Goal: Task Accomplishment & Management: Complete application form

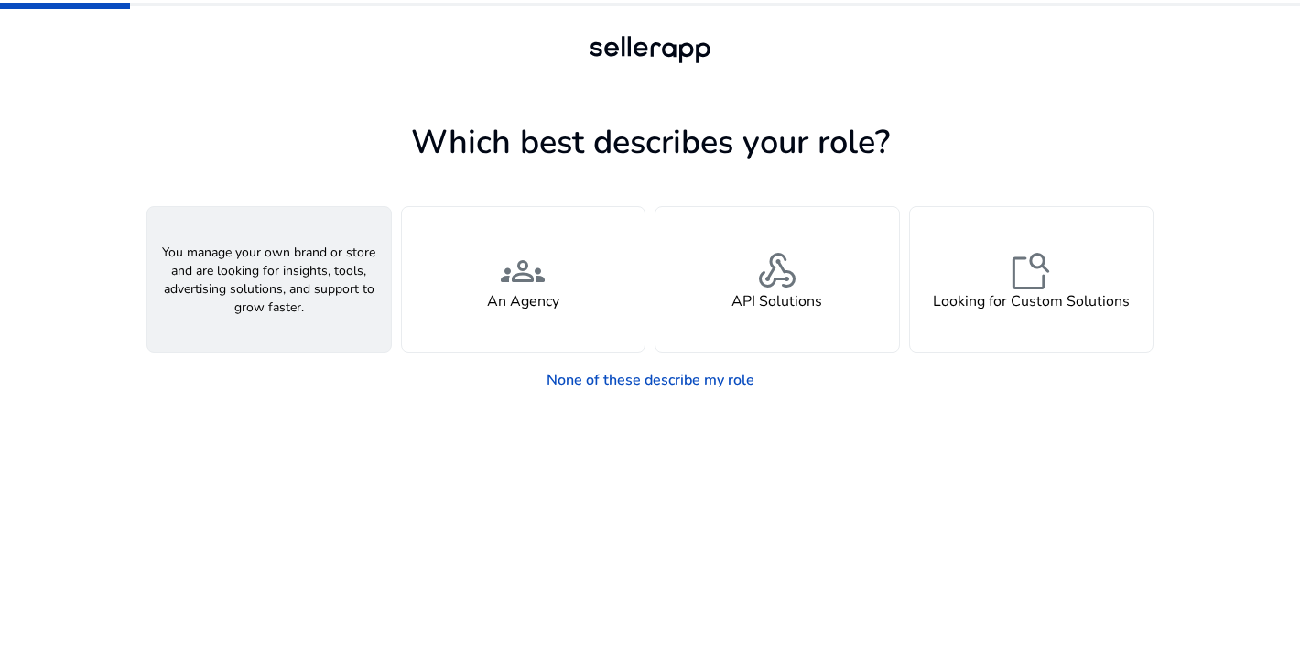
click at [301, 280] on div "person A Seller" at bounding box center [268, 279] width 243 height 145
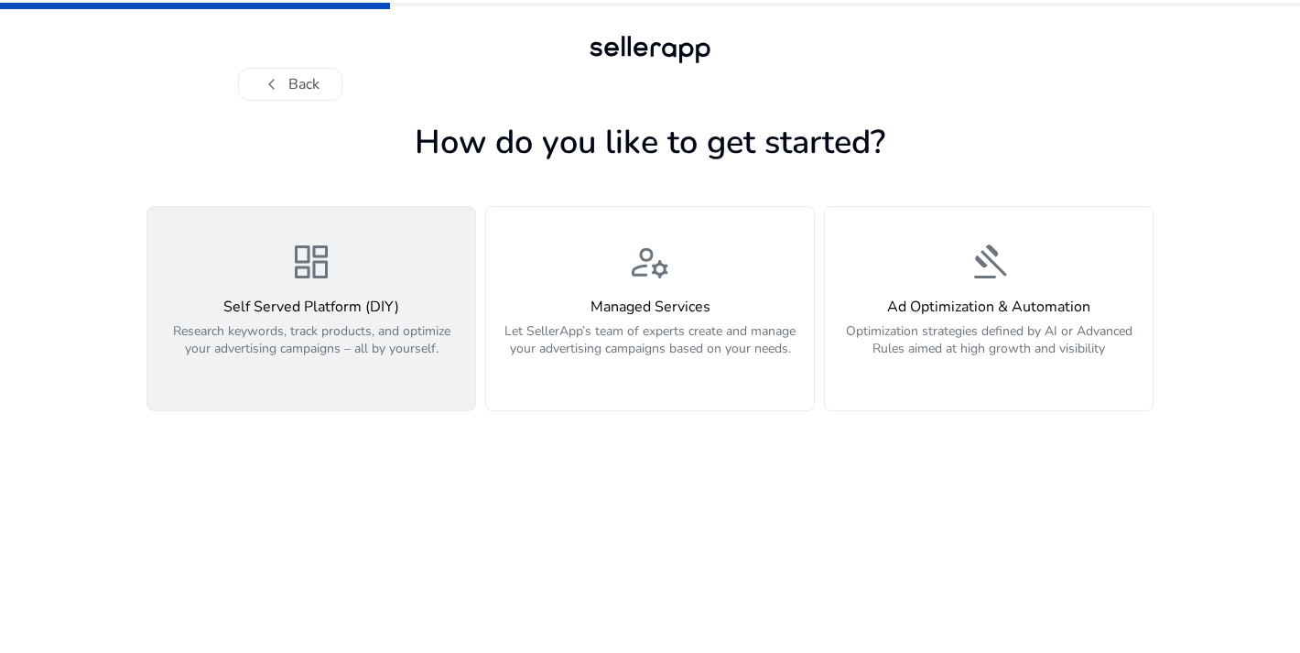
click at [363, 341] on p "Research keywords, track products, and optimize your advertising campaigns – al…" at bounding box center [311, 349] width 306 height 55
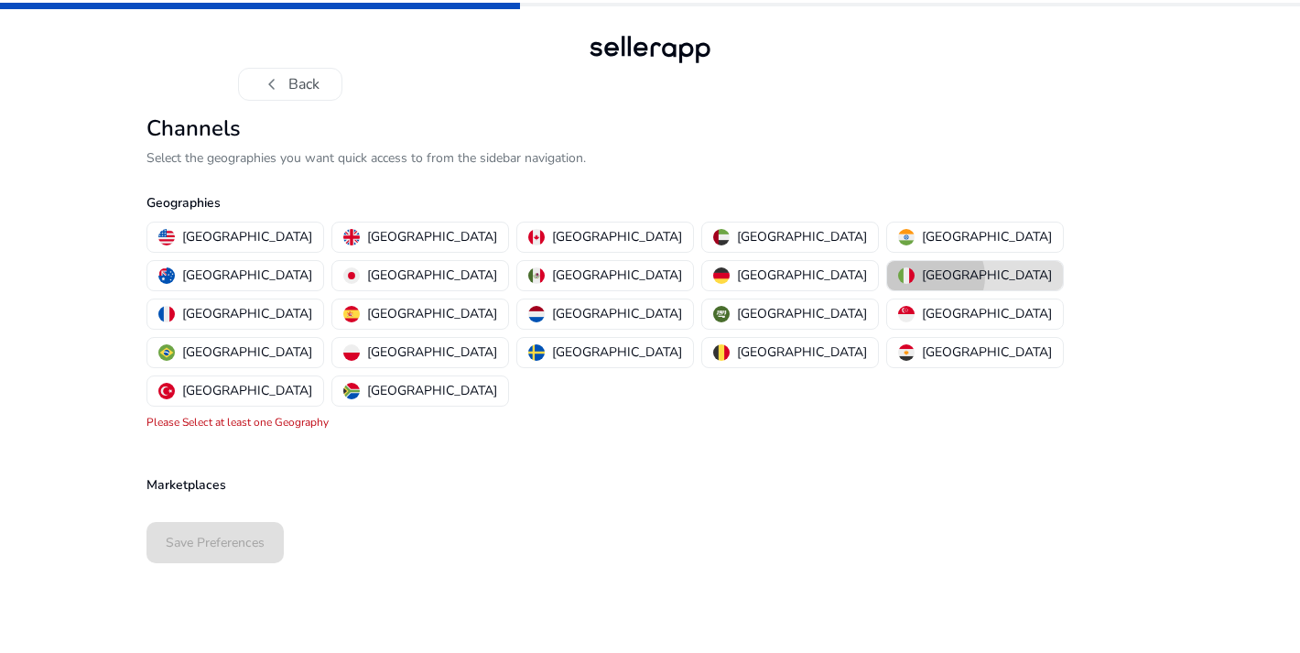
click at [922, 276] on p "[GEOGRAPHIC_DATA]" at bounding box center [987, 274] width 130 height 19
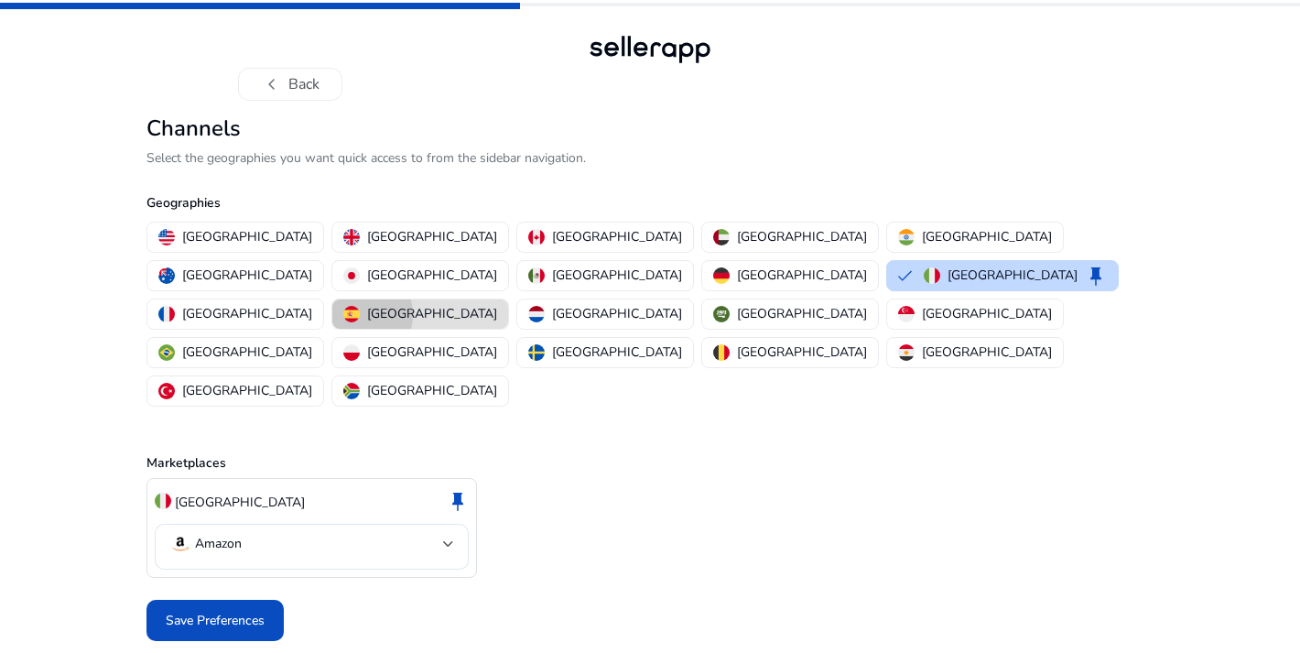
click at [360, 306] on img "button" at bounding box center [351, 314] width 16 height 16
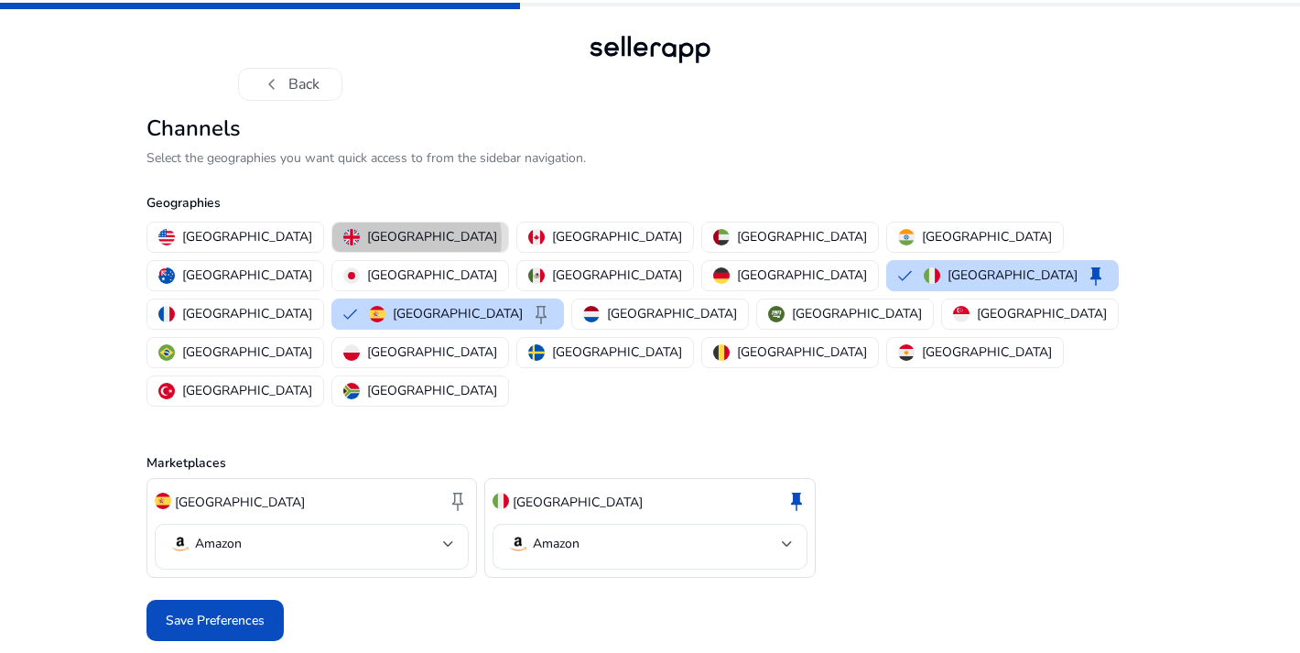
click at [367, 239] on p "United Kingdom" at bounding box center [432, 236] width 130 height 19
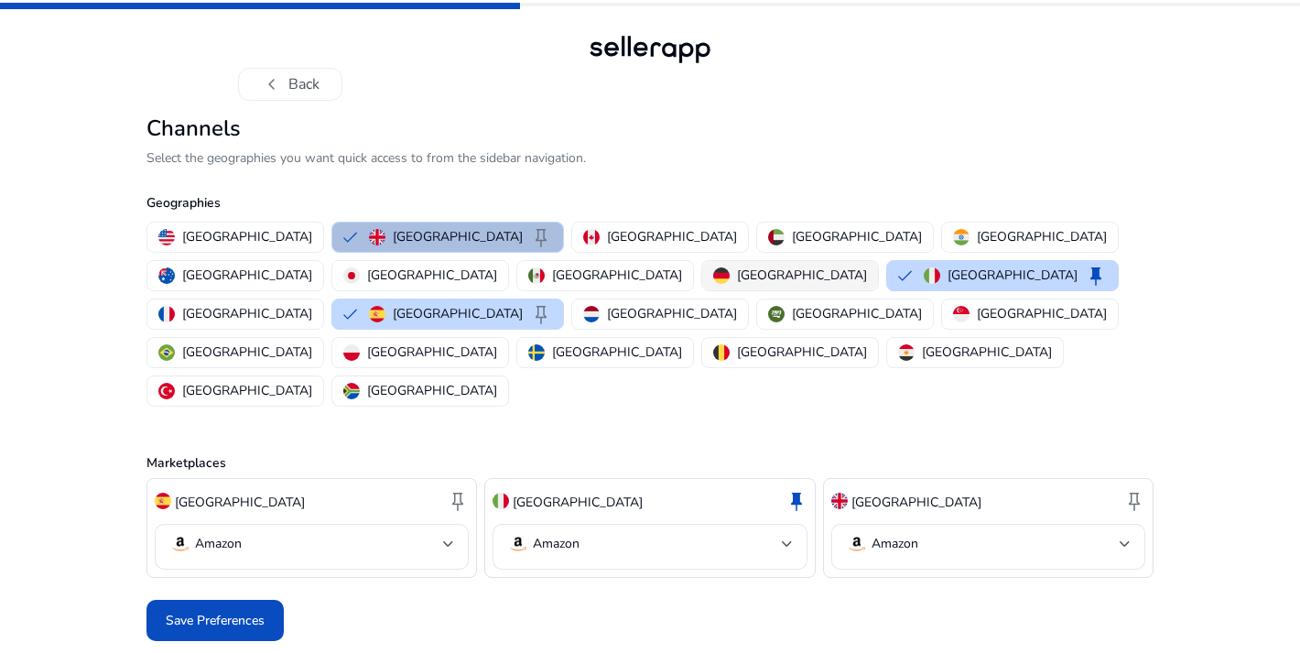
click at [702, 265] on button "Germany" at bounding box center [790, 275] width 176 height 29
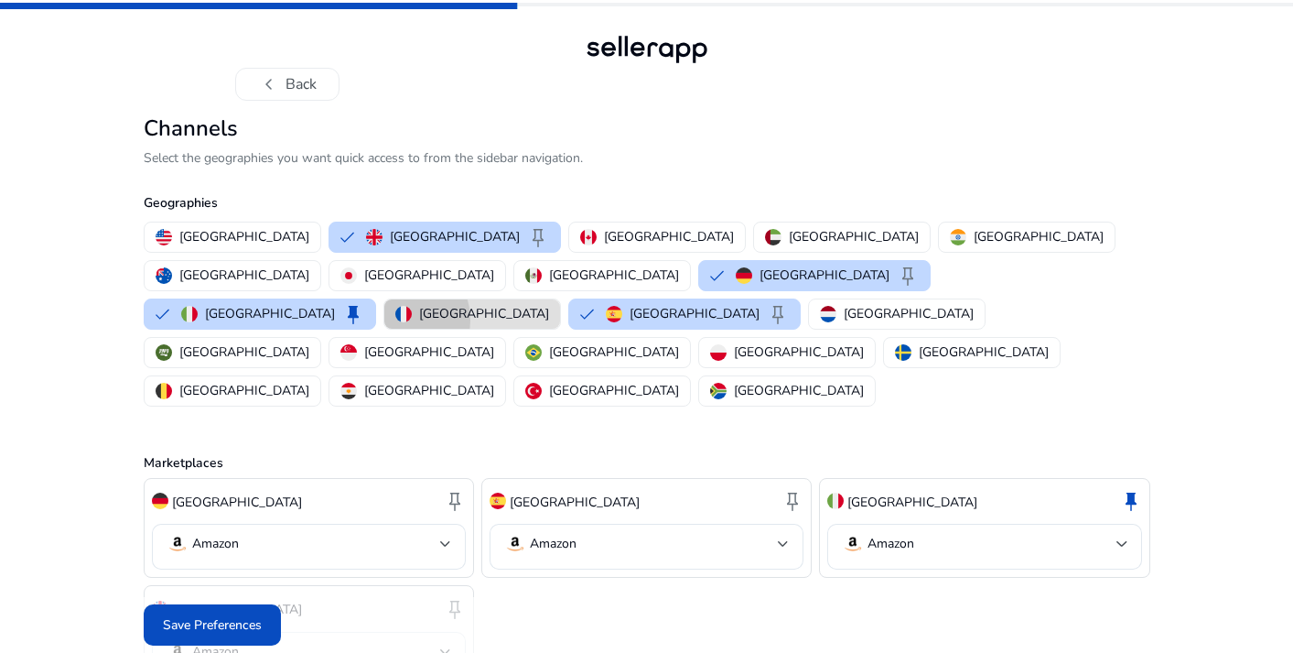
click at [412, 306] on img "button" at bounding box center [403, 314] width 16 height 16
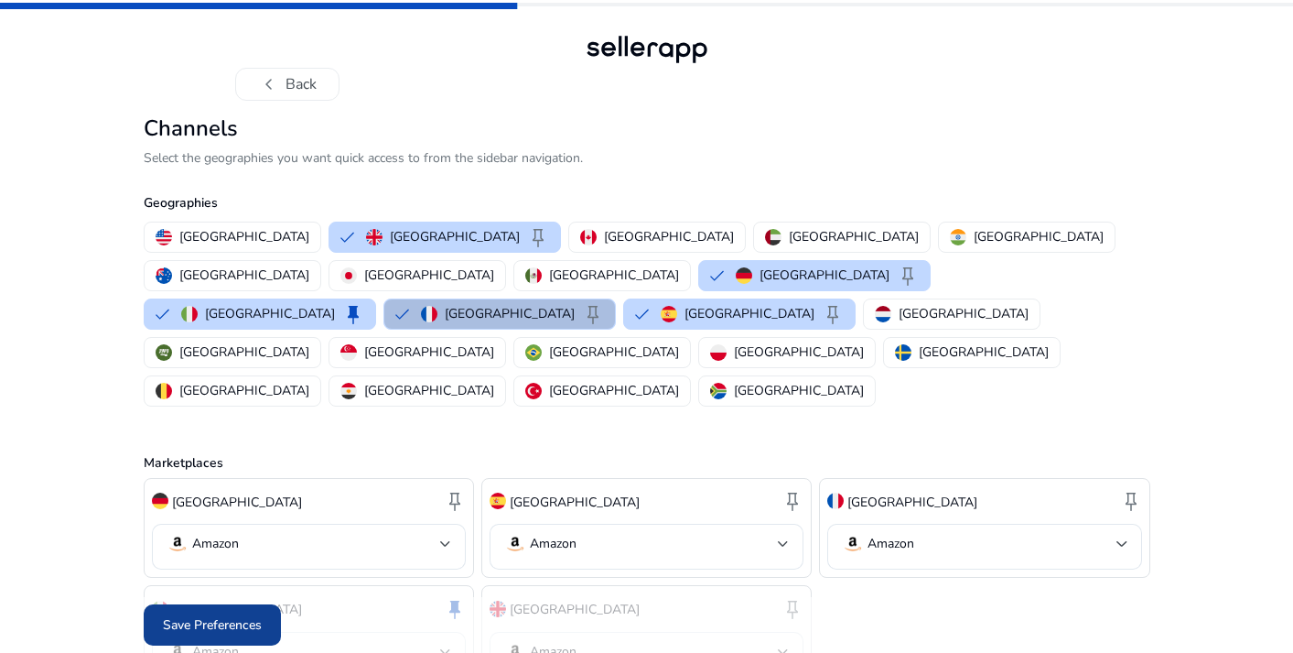
click at [240, 631] on span "Save Preferences" at bounding box center [212, 624] width 99 height 19
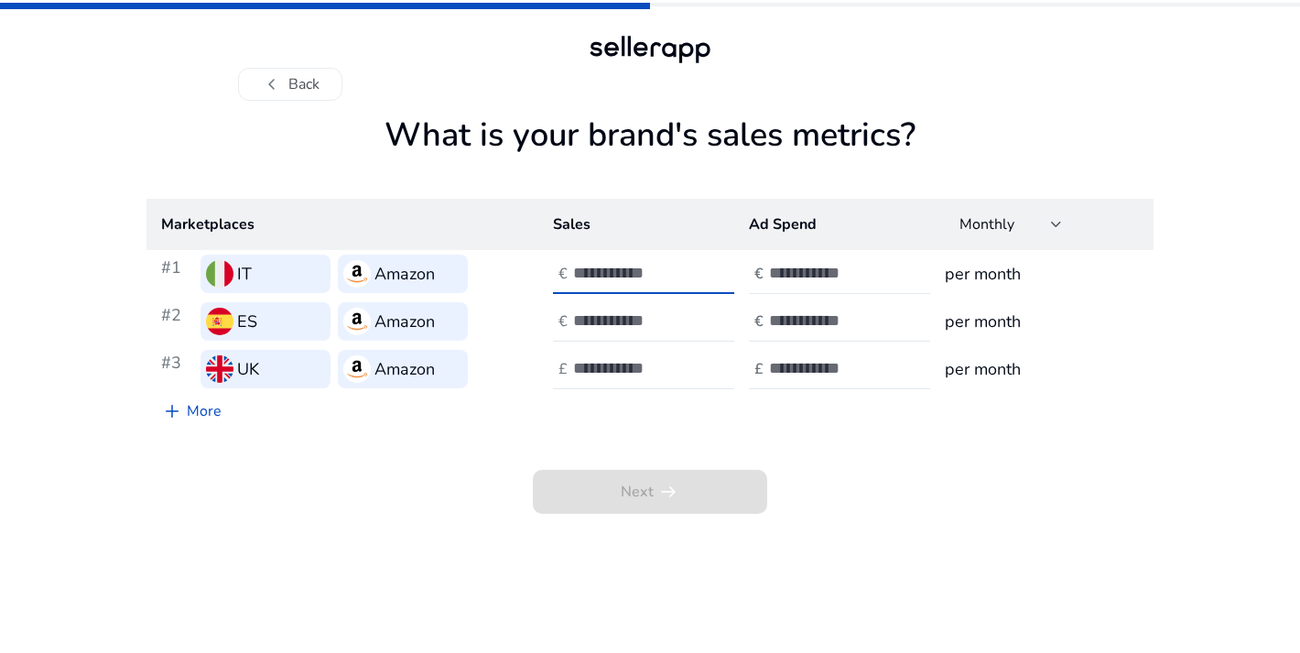
click at [615, 273] on input "number" at bounding box center [635, 273] width 124 height 20
type input "****"
click at [809, 267] on input "number" at bounding box center [831, 273] width 124 height 20
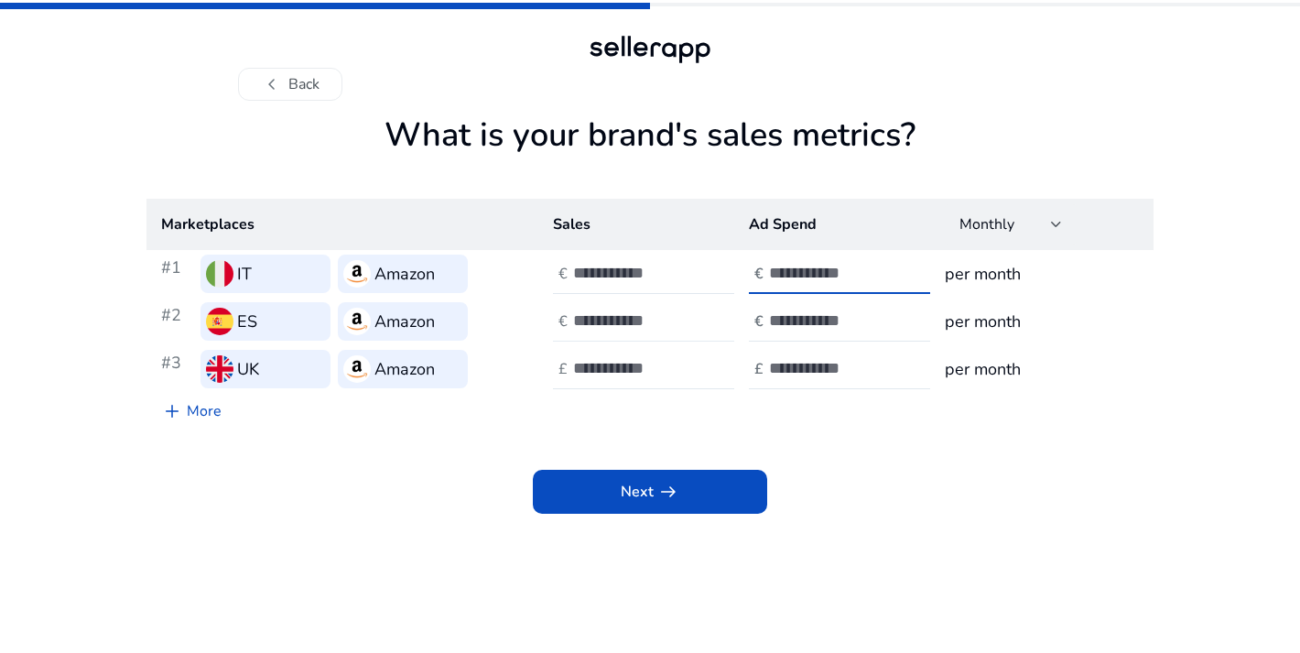
type input "****"
click at [619, 318] on input "number" at bounding box center [635, 320] width 124 height 20
type input "*"
type input "****"
click at [792, 323] on input "number" at bounding box center [831, 320] width 124 height 20
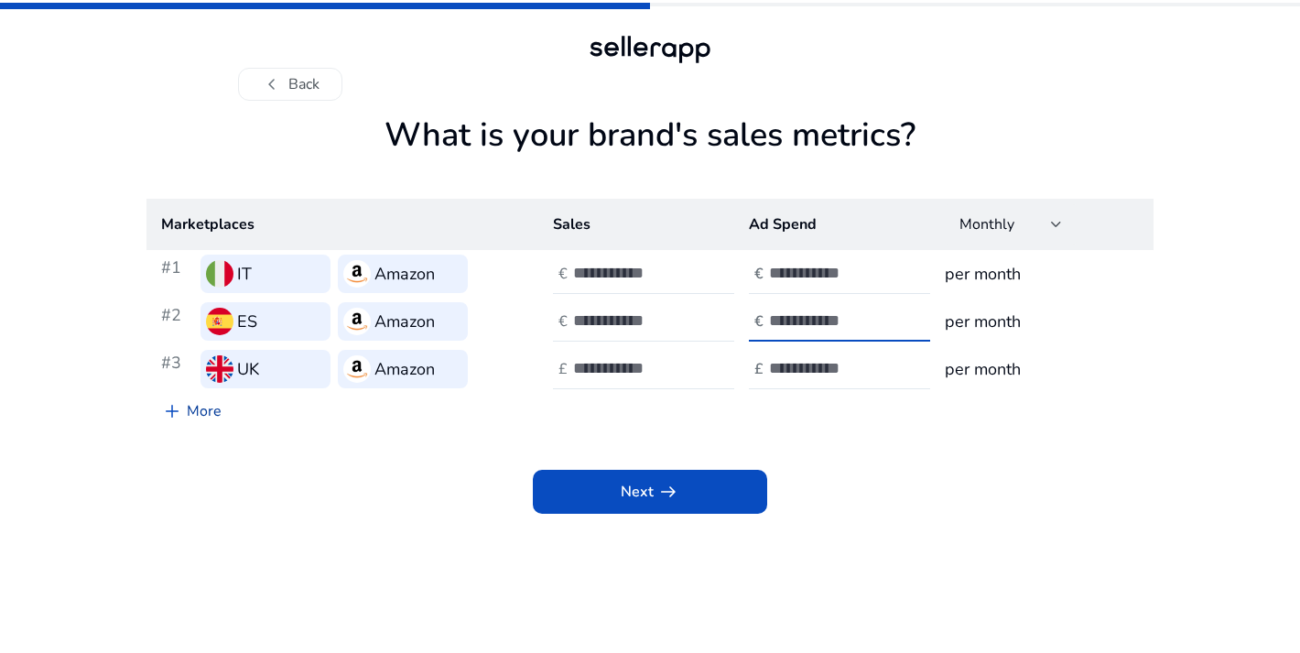
type input "***"
click at [197, 410] on link "add More" at bounding box center [191, 411] width 90 height 37
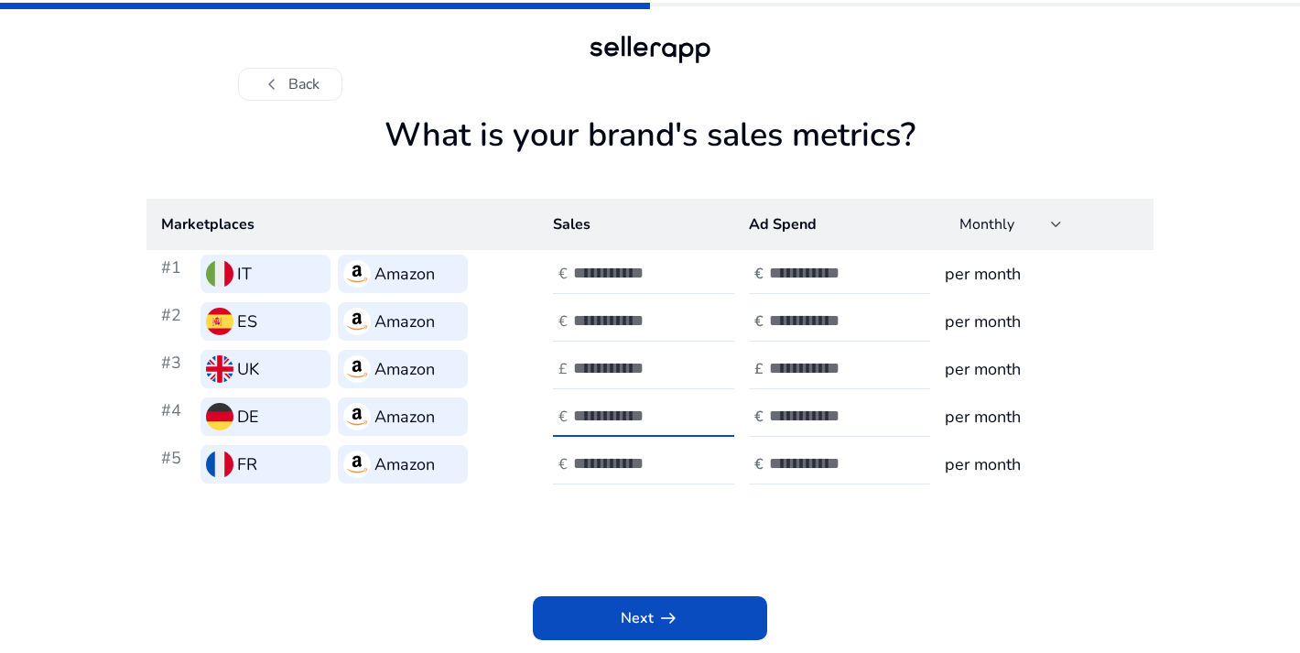
click at [610, 414] on input "number" at bounding box center [635, 415] width 124 height 20
type input "***"
click at [630, 460] on input "number" at bounding box center [635, 463] width 124 height 20
type input "***"
click at [812, 410] on input "number" at bounding box center [831, 415] width 124 height 20
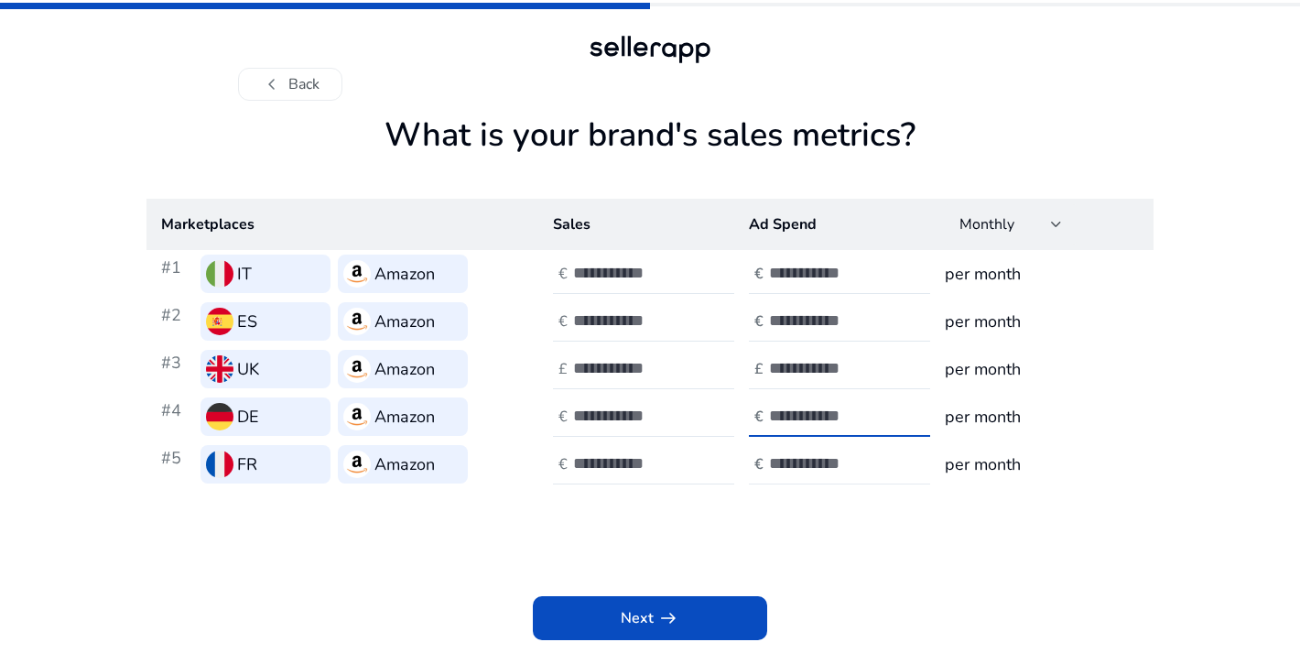
type input "*"
click at [816, 452] on div at bounding box center [851, 464] width 165 height 40
type input "*"
click at [664, 373] on input "number" at bounding box center [635, 368] width 124 height 20
type input "*"
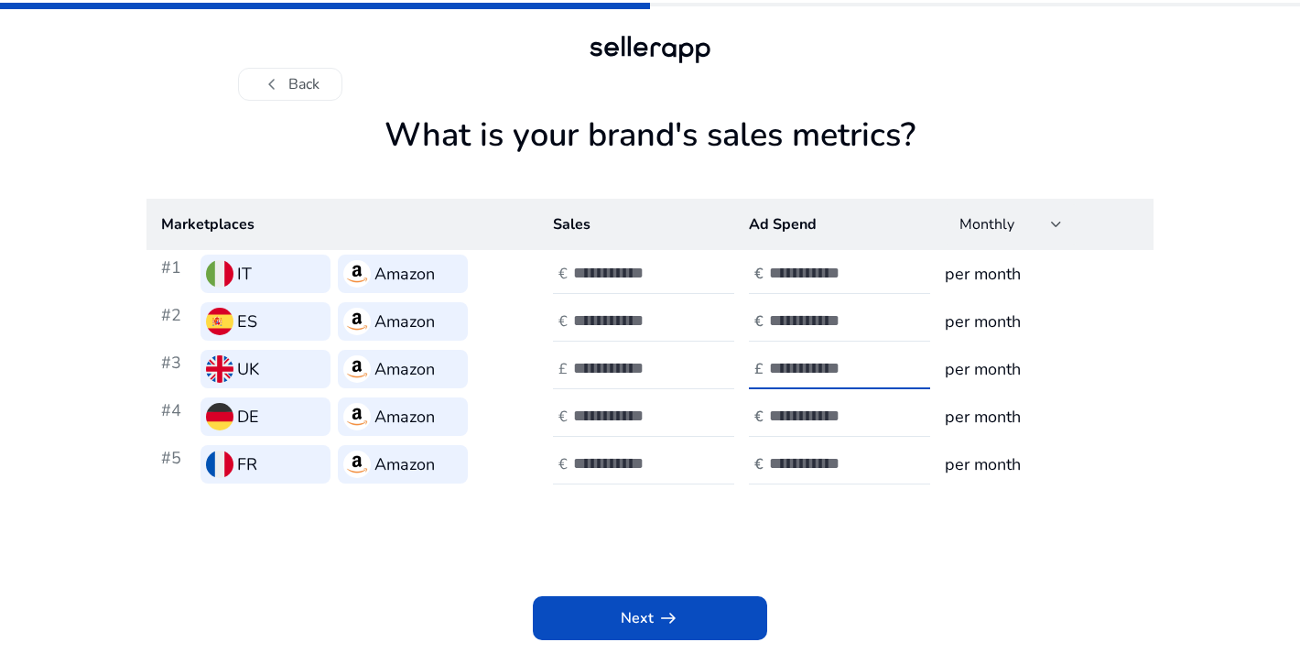
click at [800, 362] on input "number" at bounding box center [831, 368] width 124 height 20
type input "*"
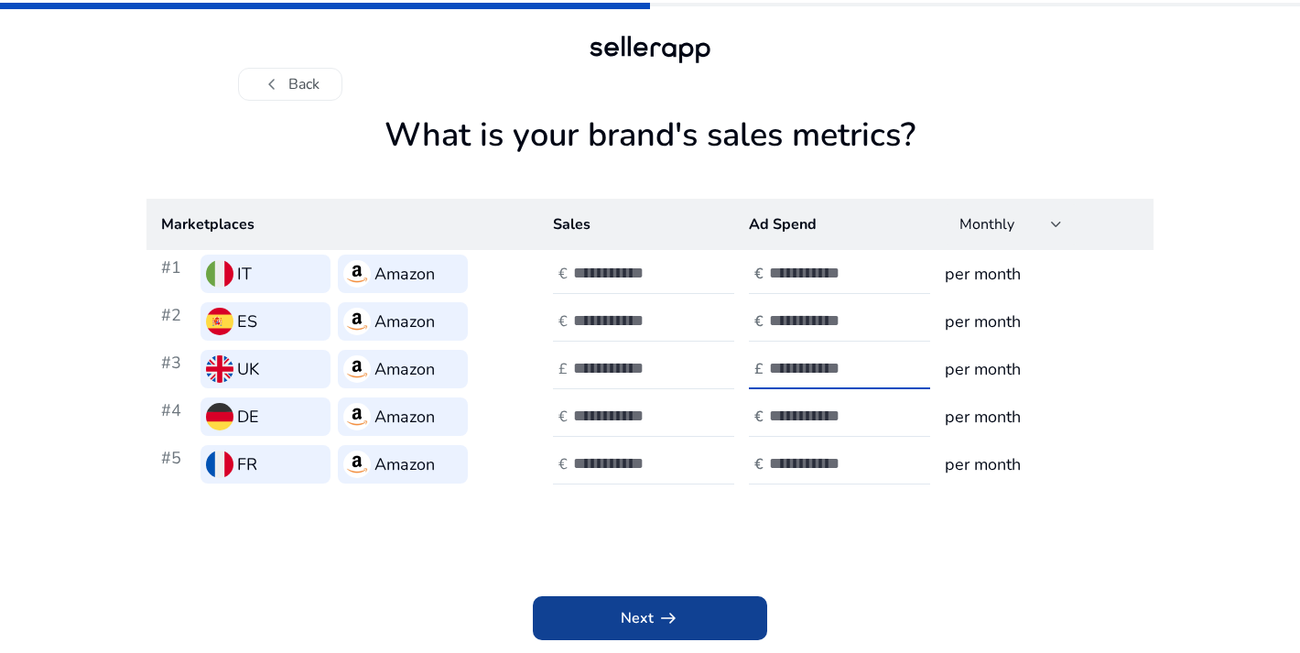
click at [720, 607] on span at bounding box center [650, 618] width 234 height 44
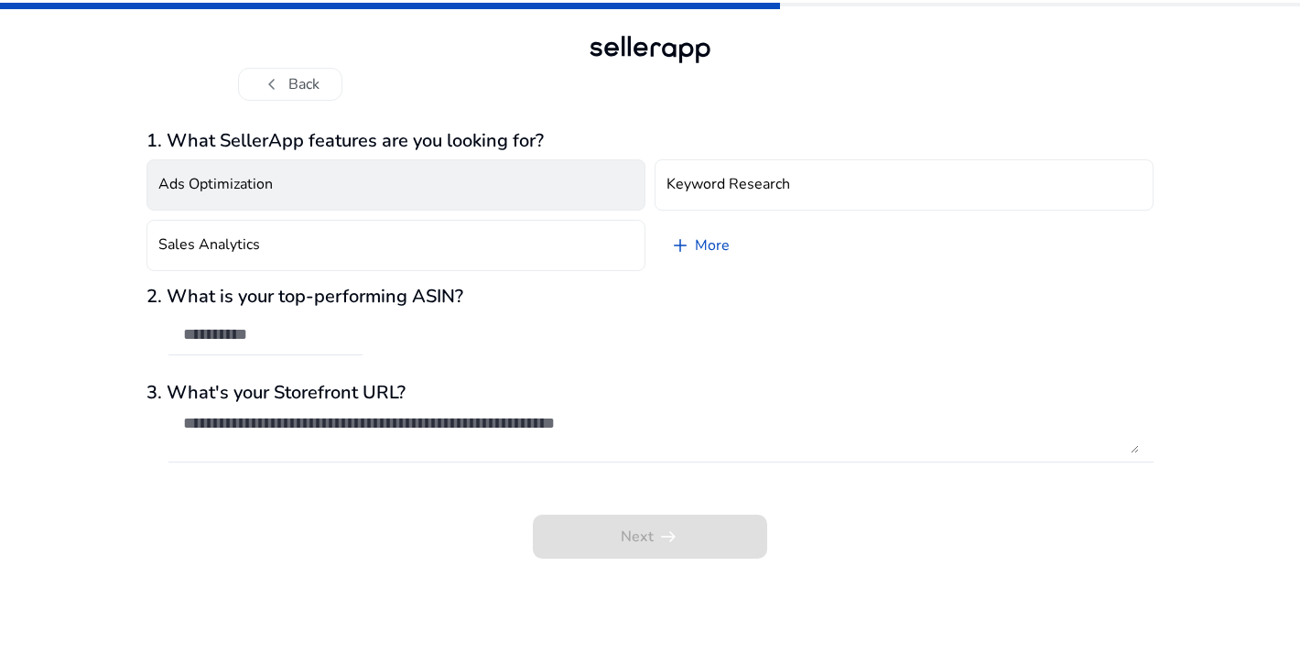
click at [370, 193] on button "Ads Optimization" at bounding box center [395, 184] width 499 height 51
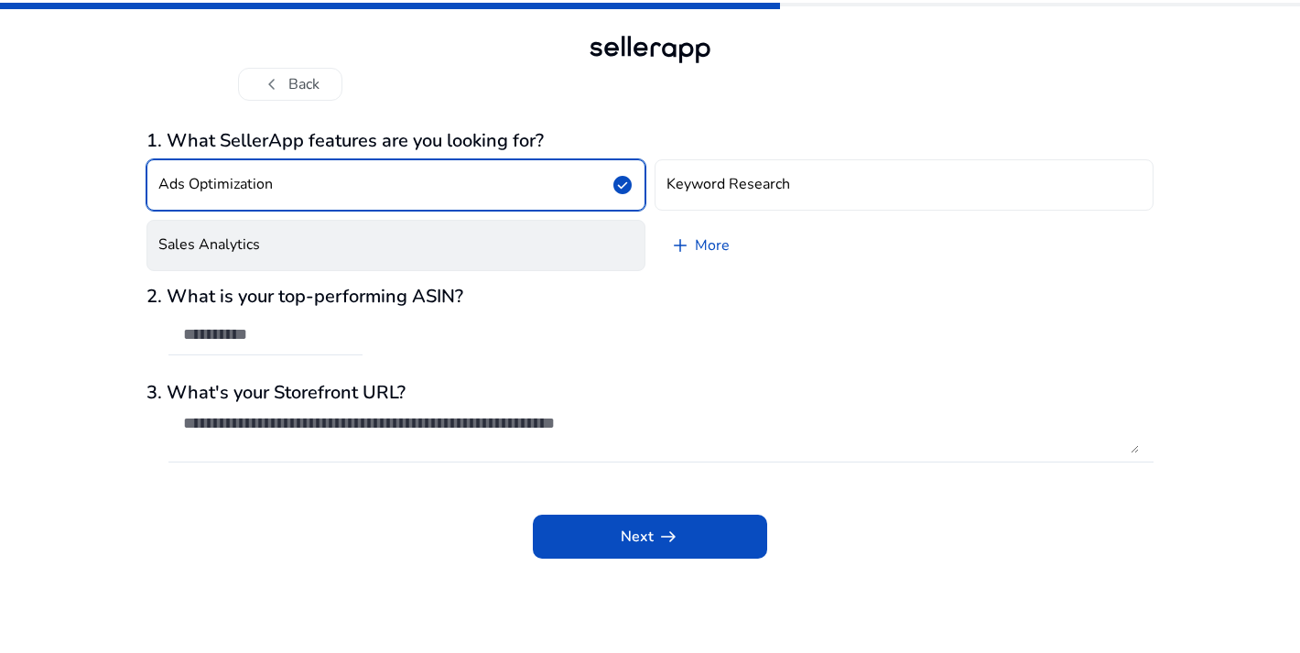
click at [382, 257] on button "Sales Analytics" at bounding box center [395, 245] width 499 height 51
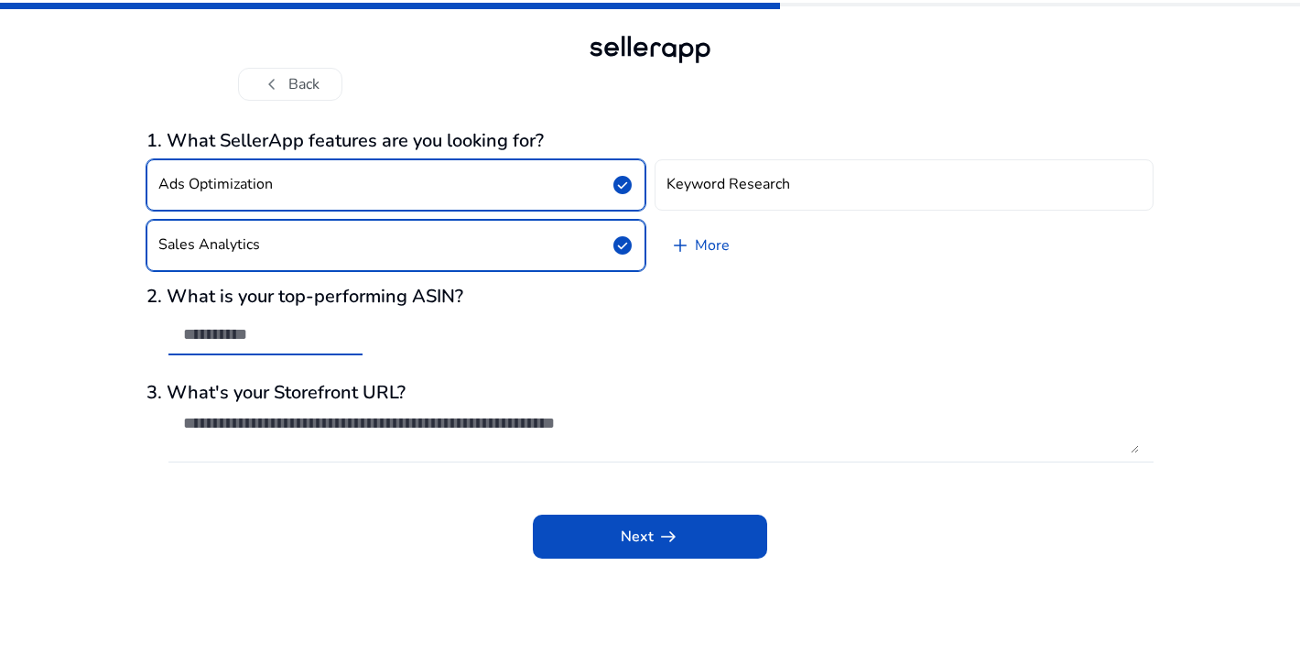
click at [299, 340] on input "text" at bounding box center [265, 334] width 165 height 20
paste input "**********"
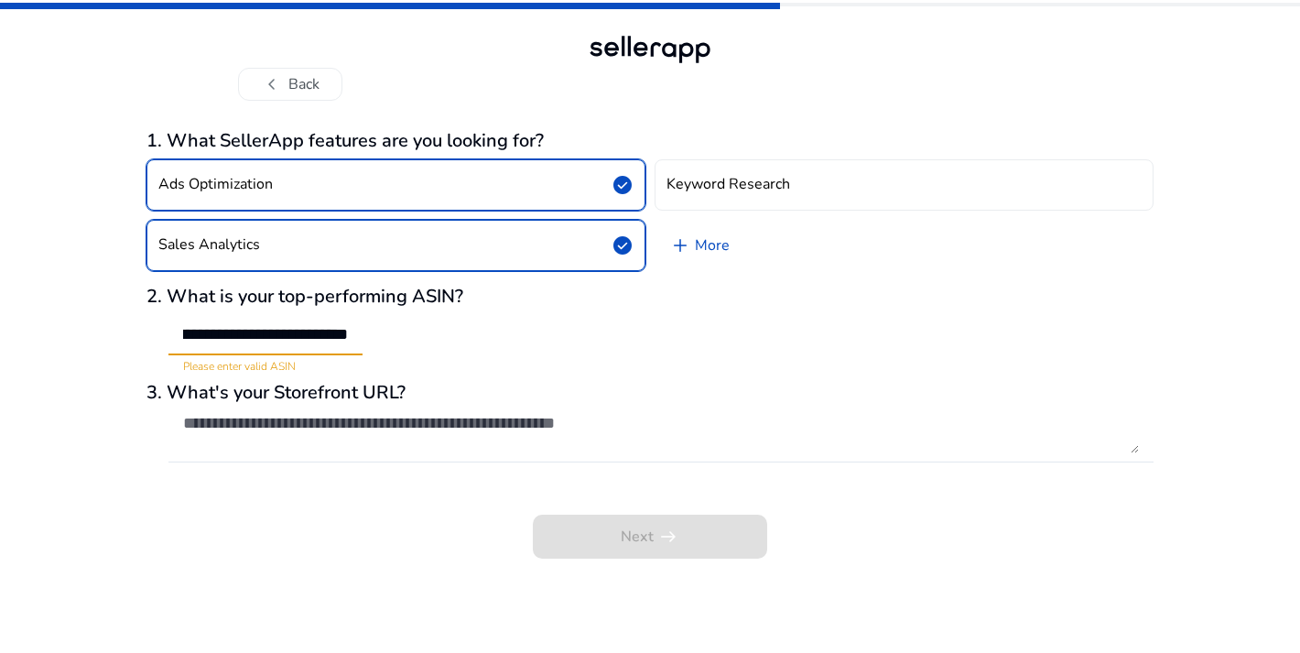
type input "**********"
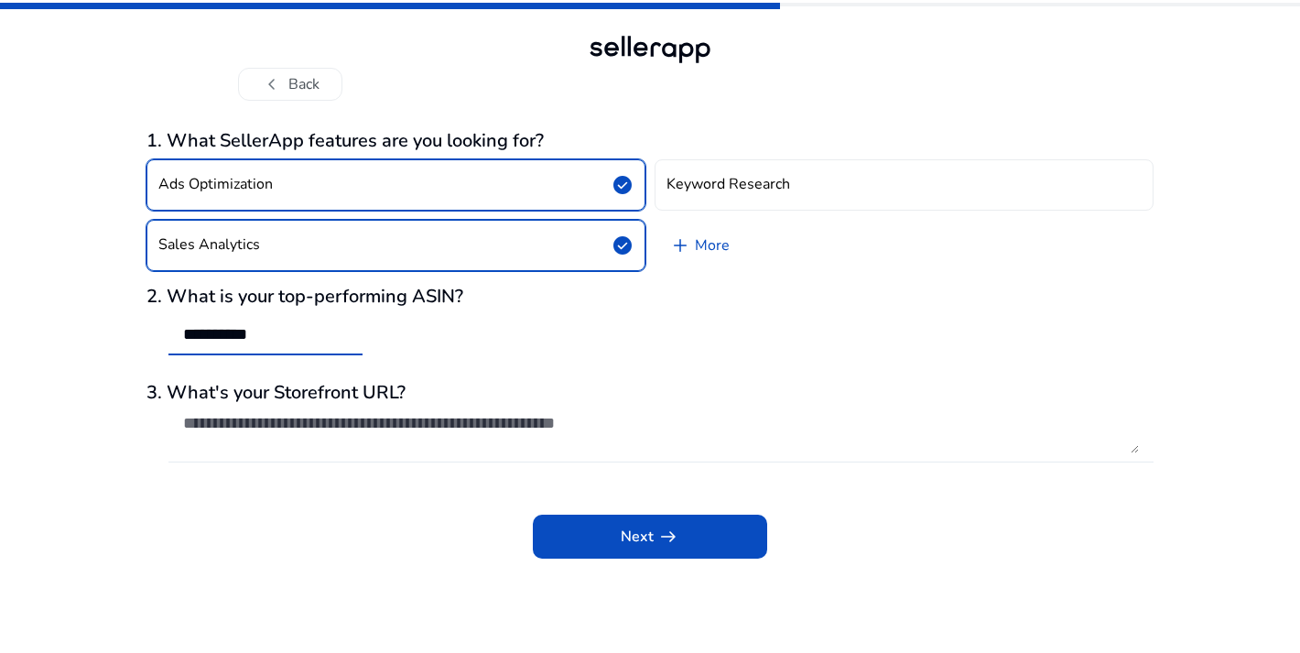
click at [408, 430] on textarea at bounding box center [661, 433] width 956 height 40
paste textarea "**********"
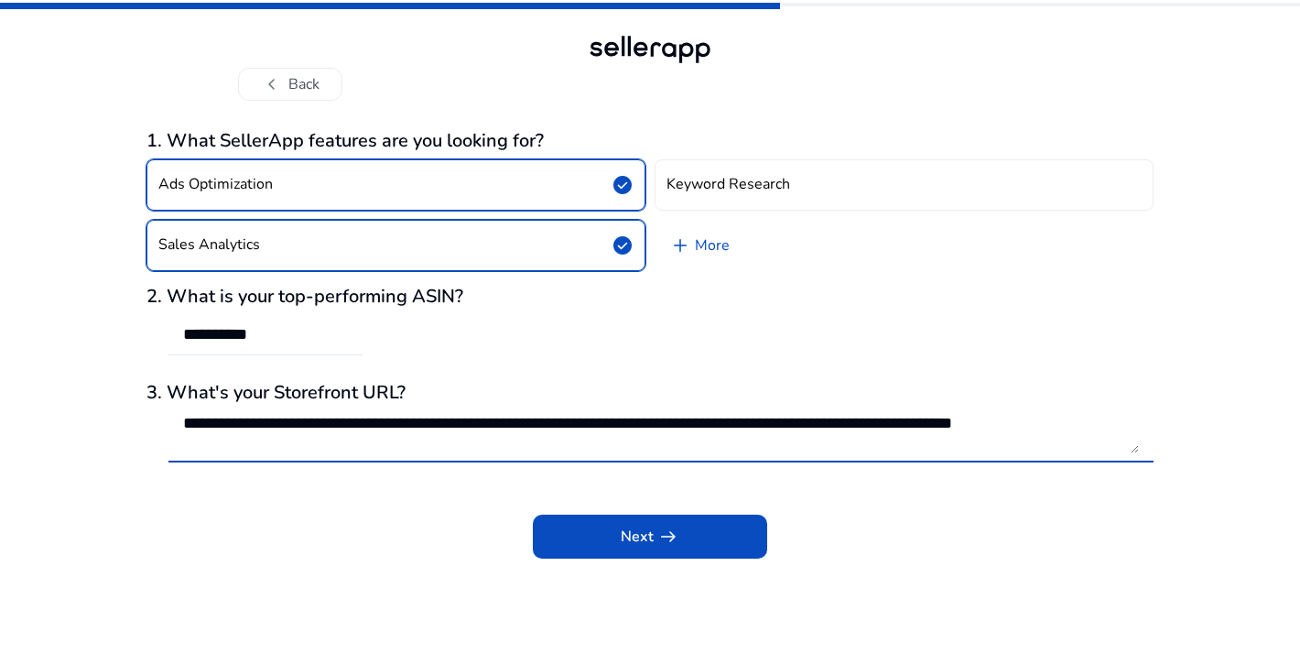
scroll to position [1, 0]
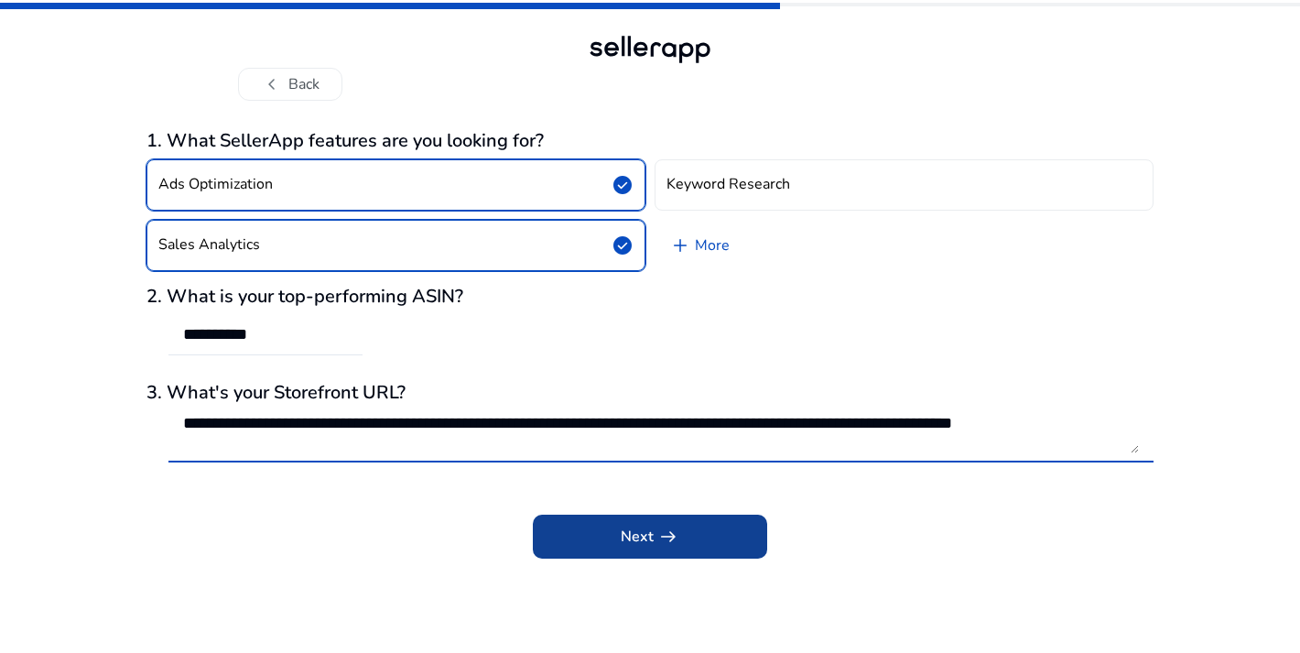
type textarea "**********"
click at [600, 543] on span at bounding box center [650, 536] width 234 height 44
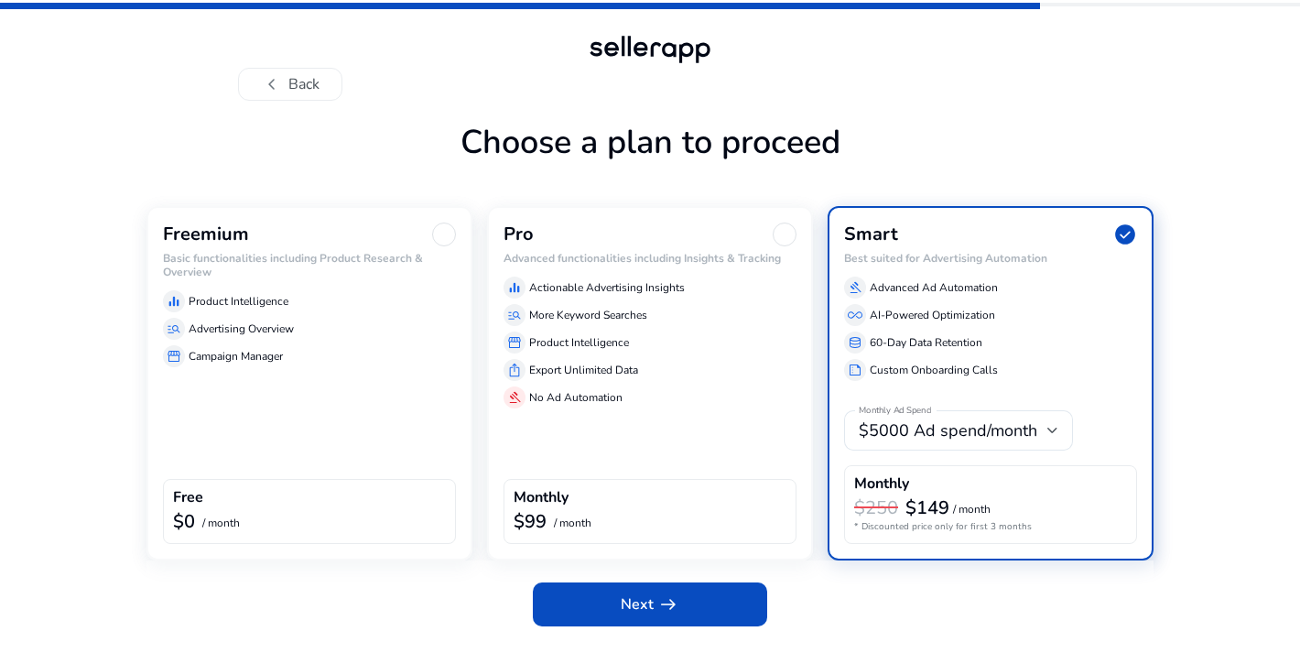
click at [421, 242] on div "Freemium" at bounding box center [309, 234] width 293 height 24
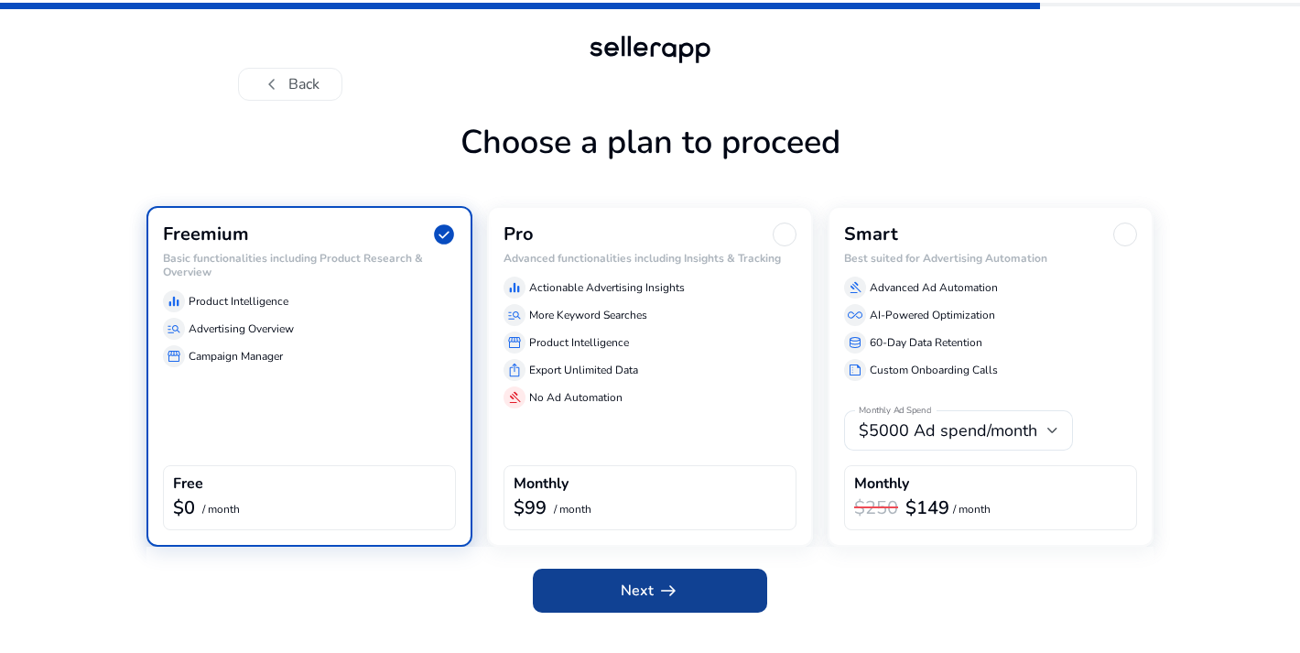
click at [666, 595] on span "arrow_right_alt" at bounding box center [668, 590] width 22 height 22
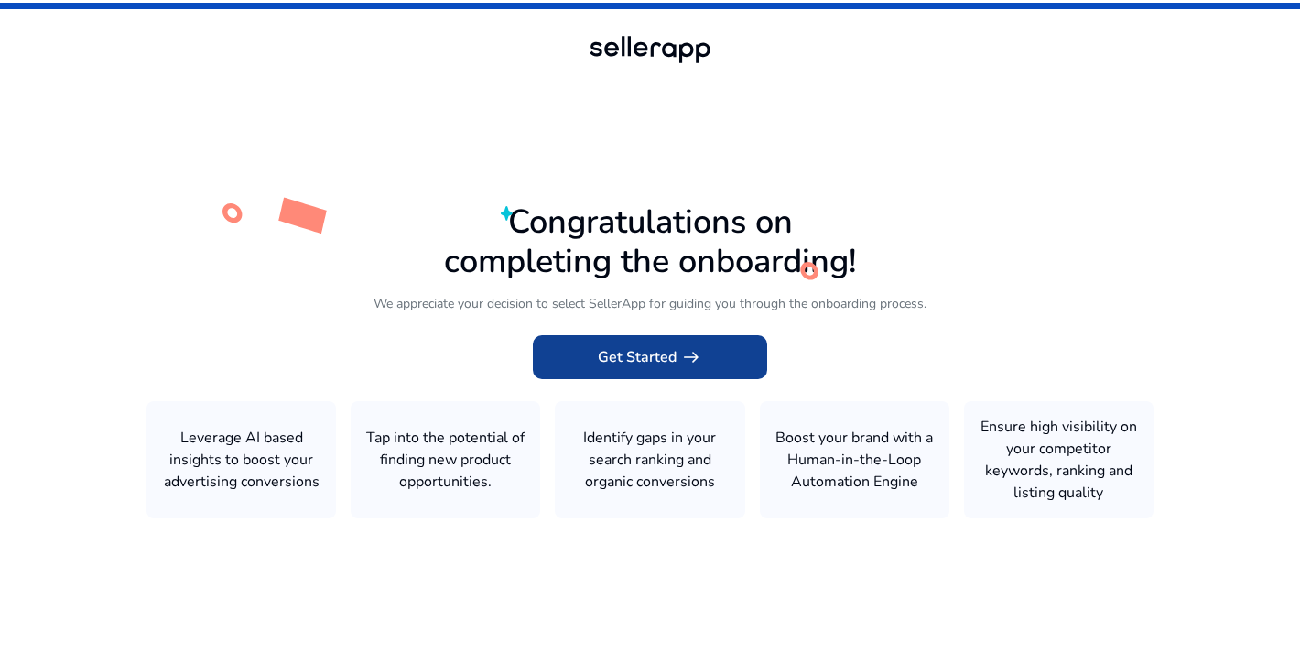
click at [621, 358] on span "Get Started arrow_right_alt" at bounding box center [650, 357] width 104 height 22
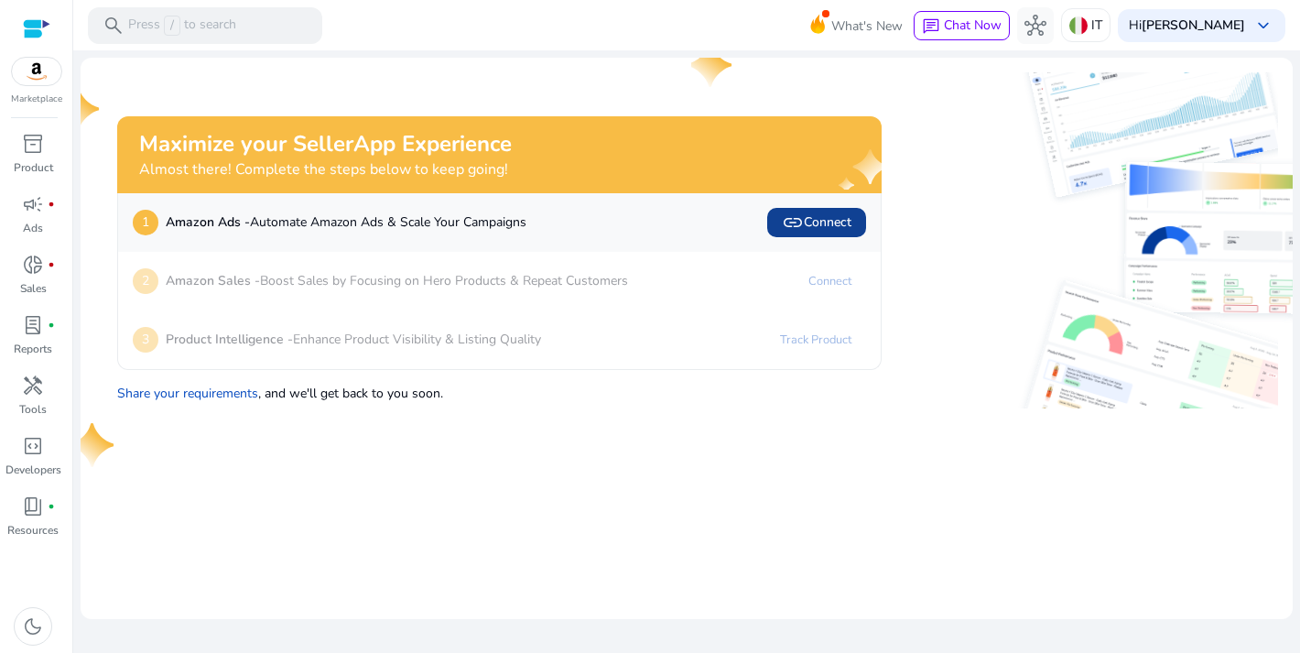
click at [818, 225] on span "link Connect" at bounding box center [817, 222] width 70 height 22
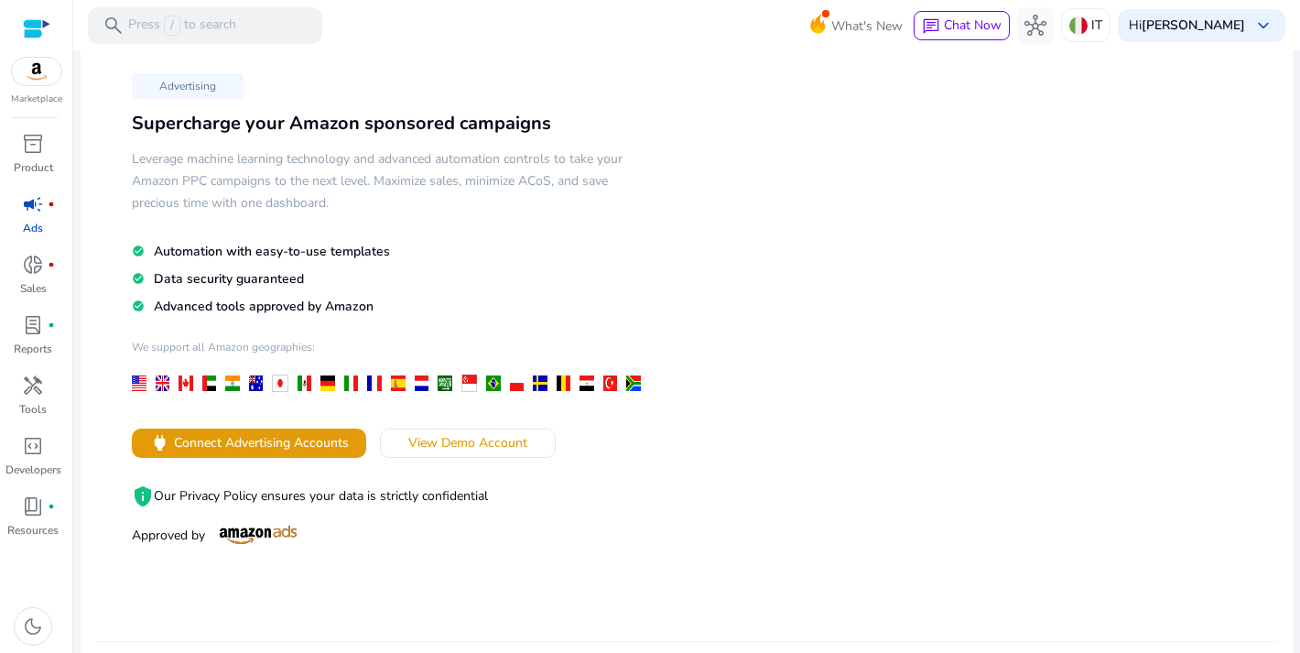
scroll to position [53, 0]
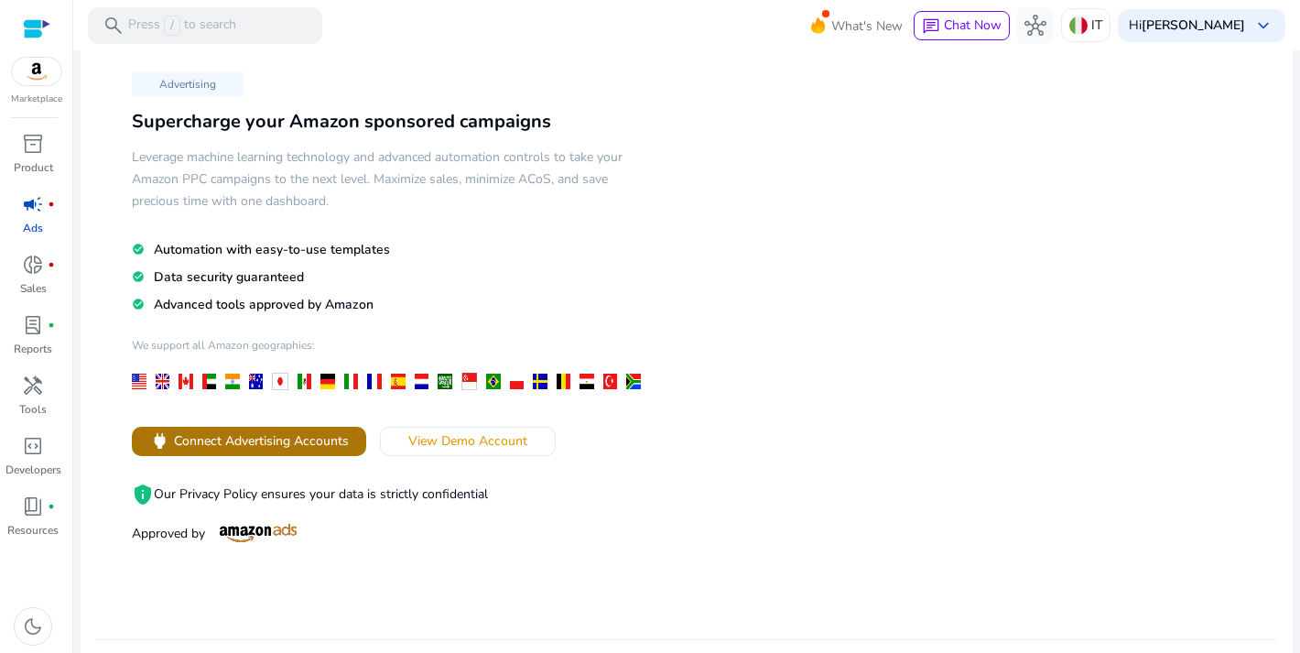
click at [291, 449] on span "power Connect Advertising Accounts" at bounding box center [249, 440] width 200 height 21
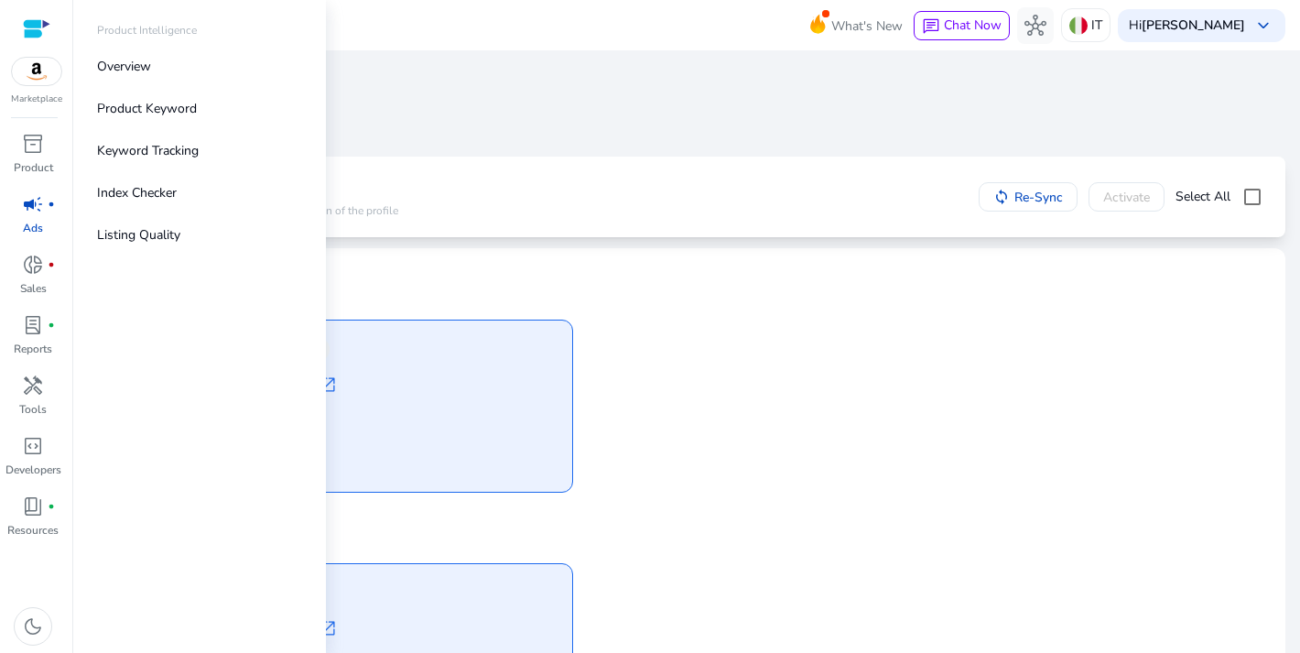
click at [39, 66] on img at bounding box center [36, 71] width 49 height 27
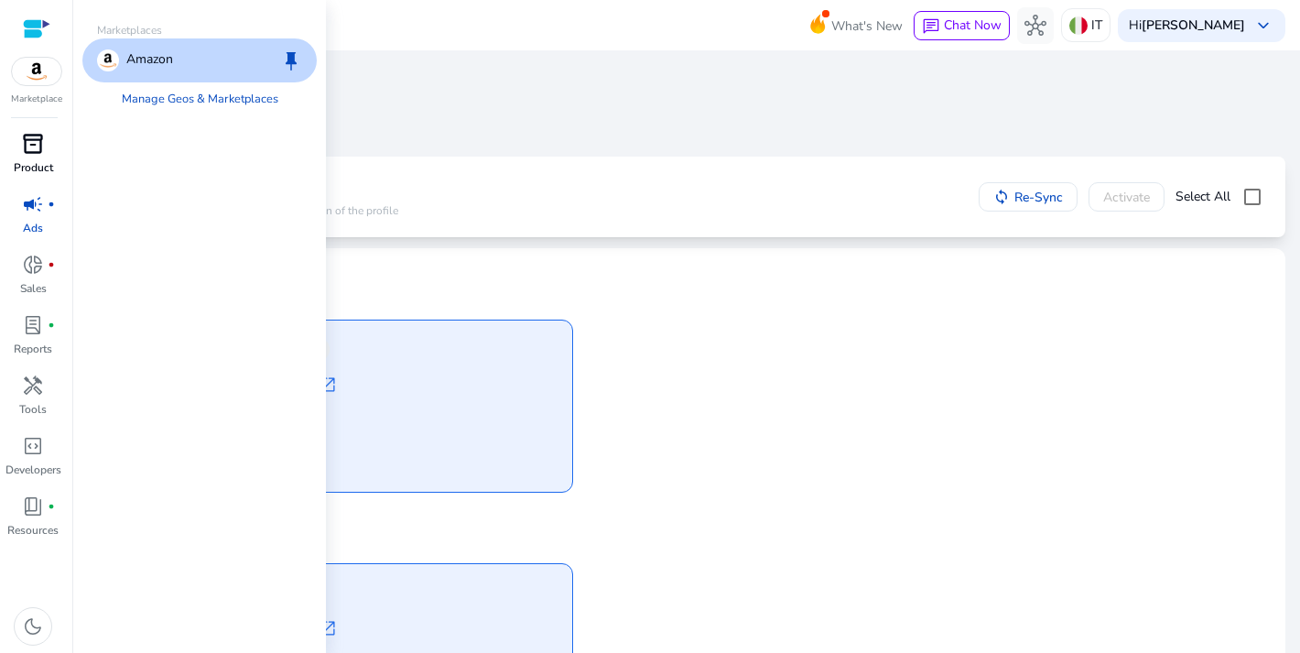
click at [47, 148] on div "inventory_2" at bounding box center [32, 143] width 51 height 29
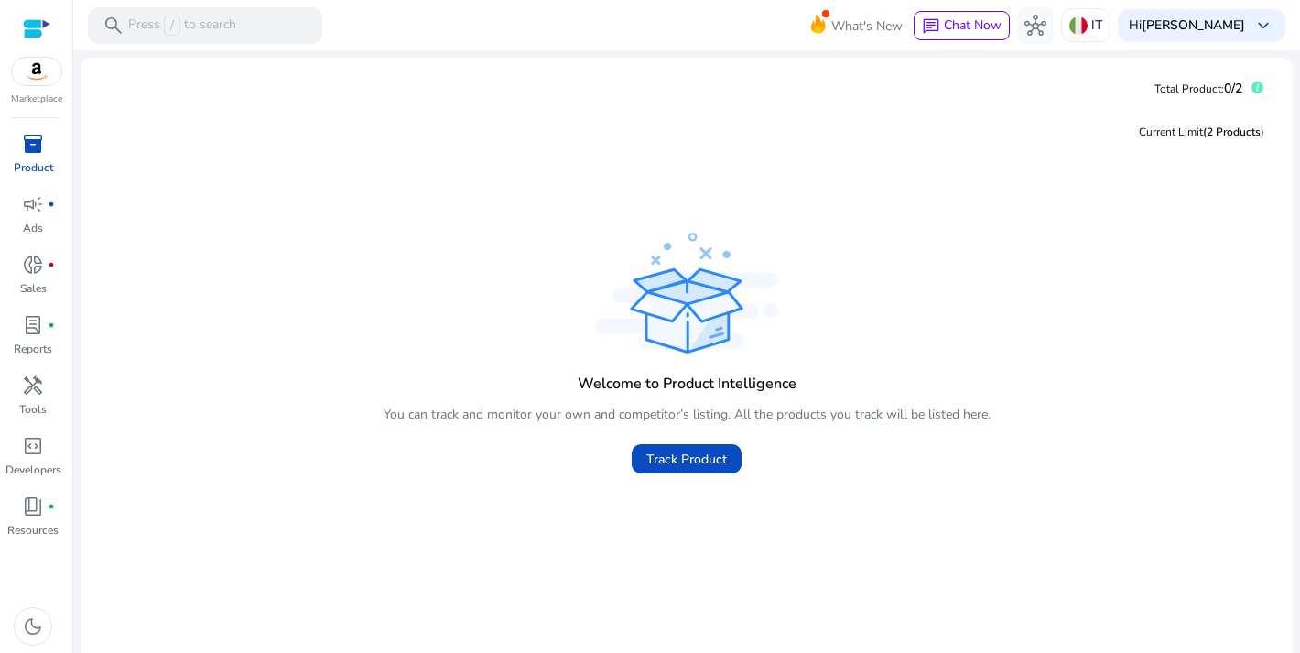
click at [31, 30] on div at bounding box center [36, 28] width 27 height 21
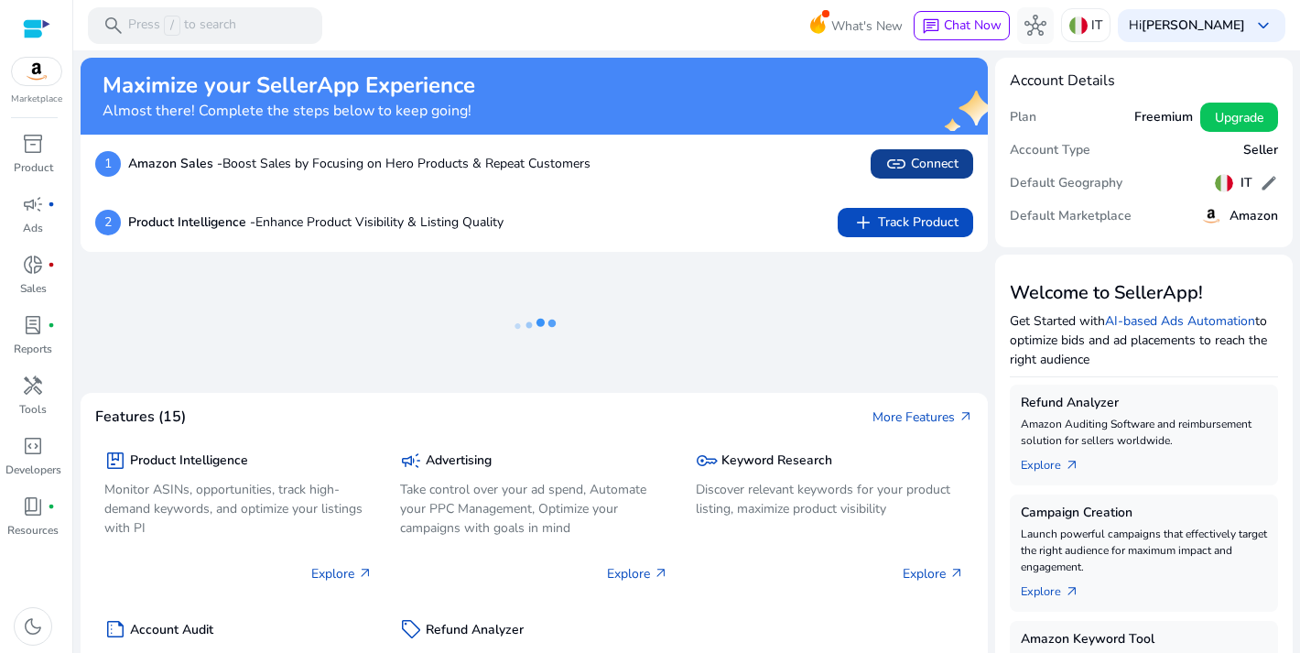
click at [923, 160] on span "link Connect" at bounding box center [921, 164] width 73 height 22
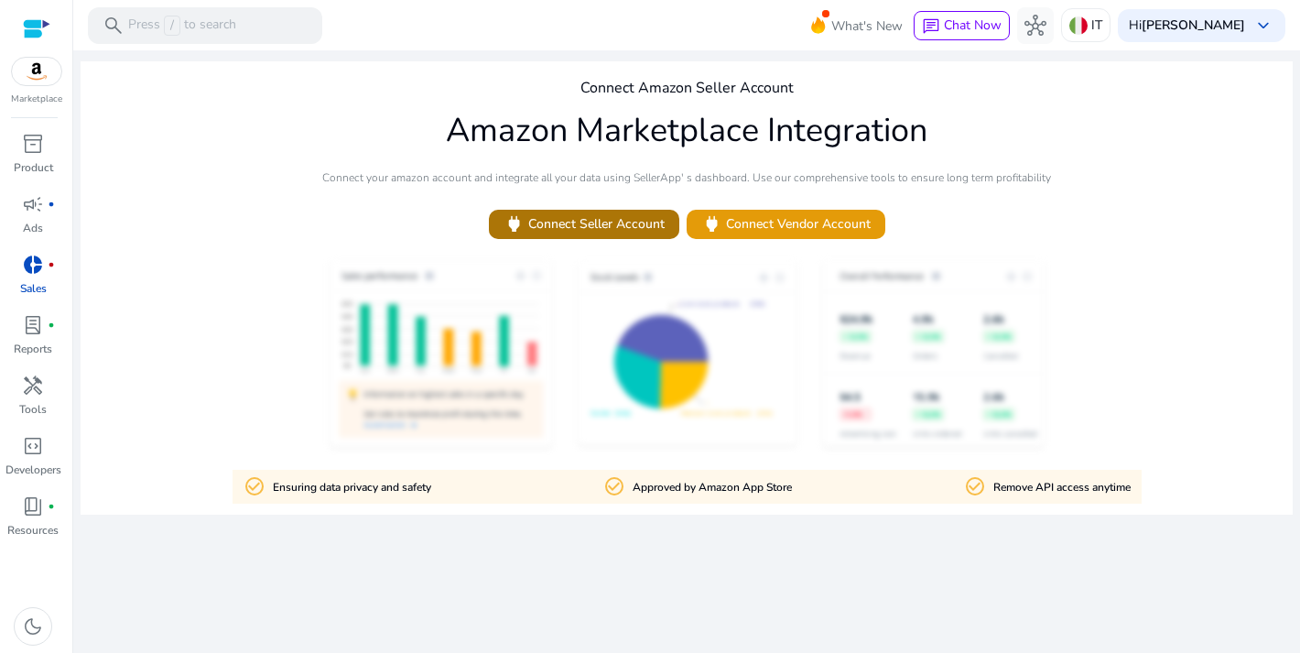
click at [637, 228] on span "power Connect Seller Account" at bounding box center [583, 223] width 161 height 21
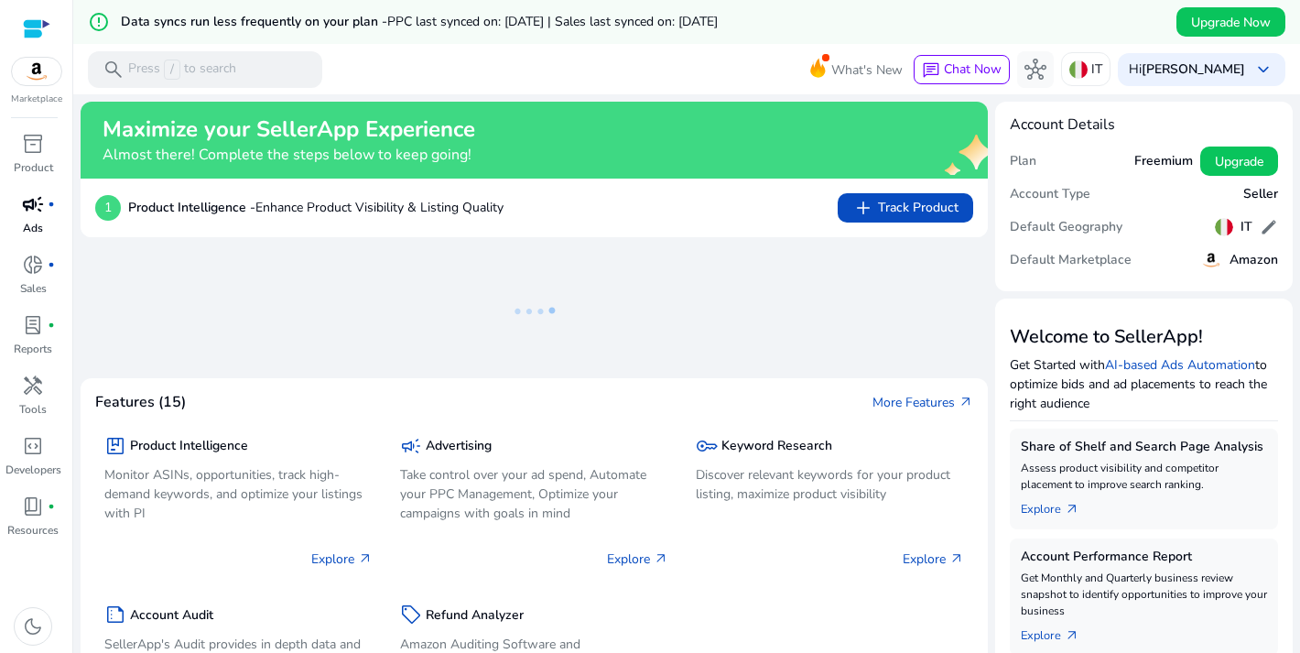
click at [24, 208] on span "campaign" at bounding box center [33, 204] width 22 height 22
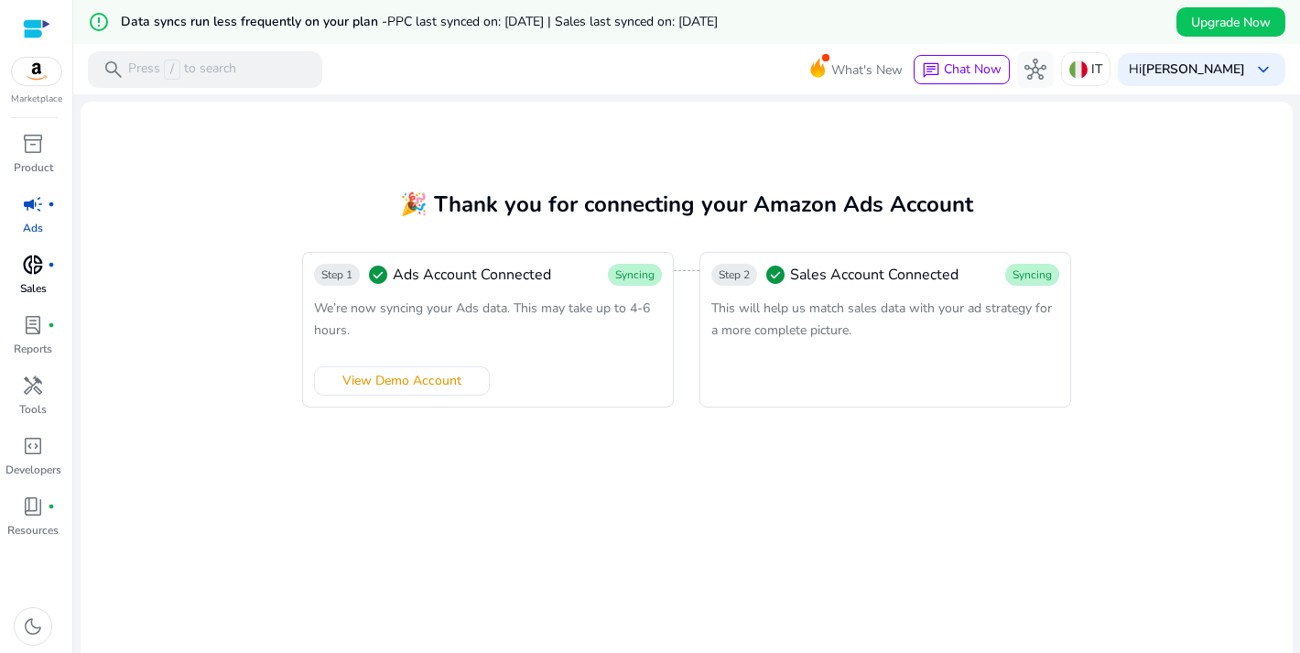
click at [38, 284] on p "Sales" at bounding box center [33, 288] width 27 height 16
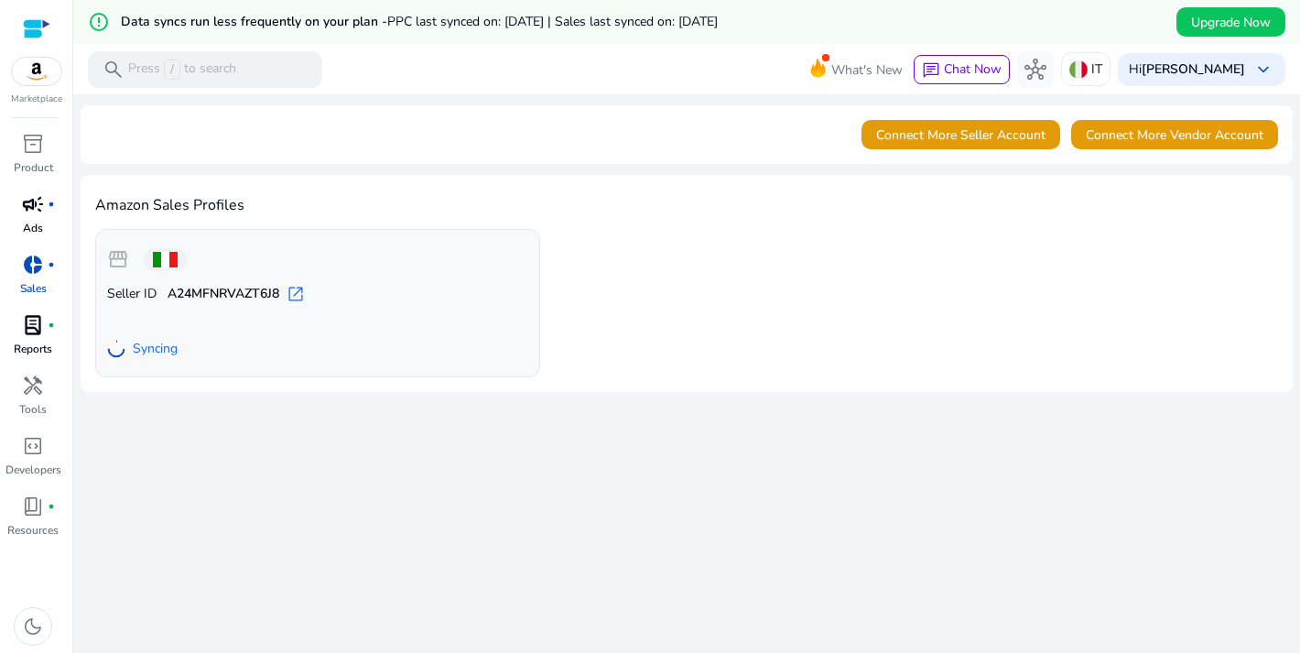
click at [39, 335] on span "lab_profile" at bounding box center [33, 325] width 22 height 22
click at [35, 322] on span "lab_profile" at bounding box center [33, 325] width 22 height 22
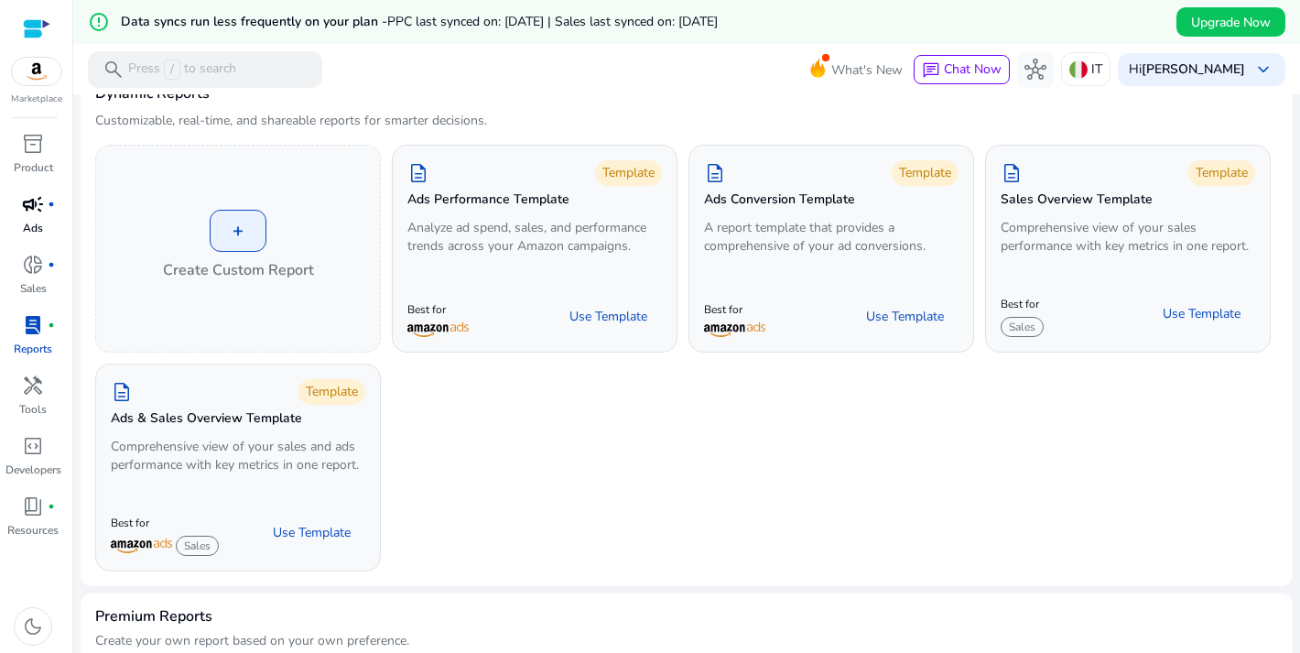
scroll to position [89, 0]
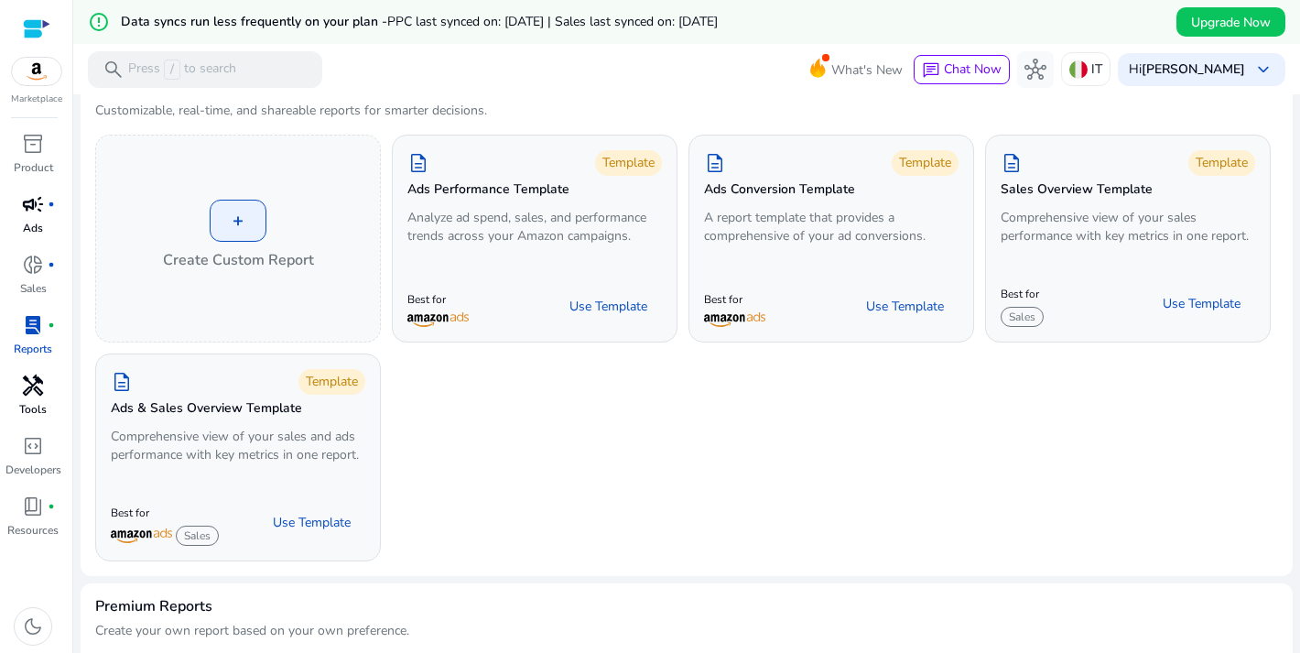
click at [35, 390] on span "handyman" at bounding box center [33, 385] width 22 height 22
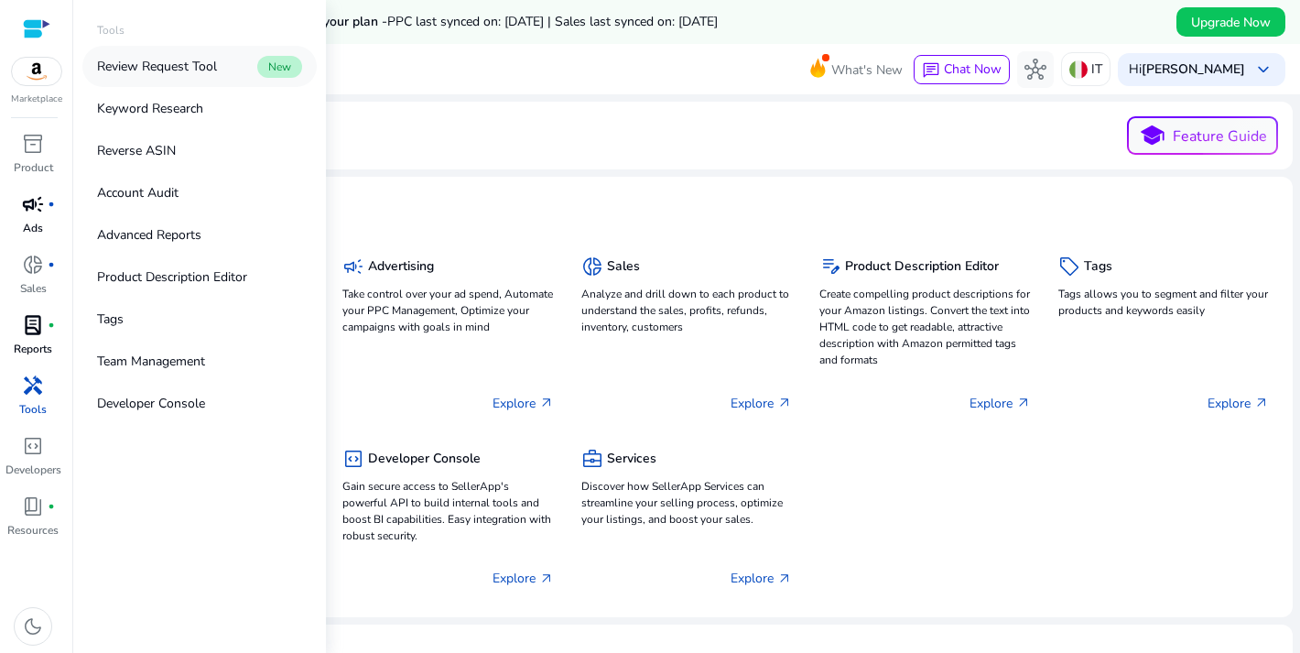
click at [172, 71] on p "Review Request Tool" at bounding box center [157, 66] width 120 height 19
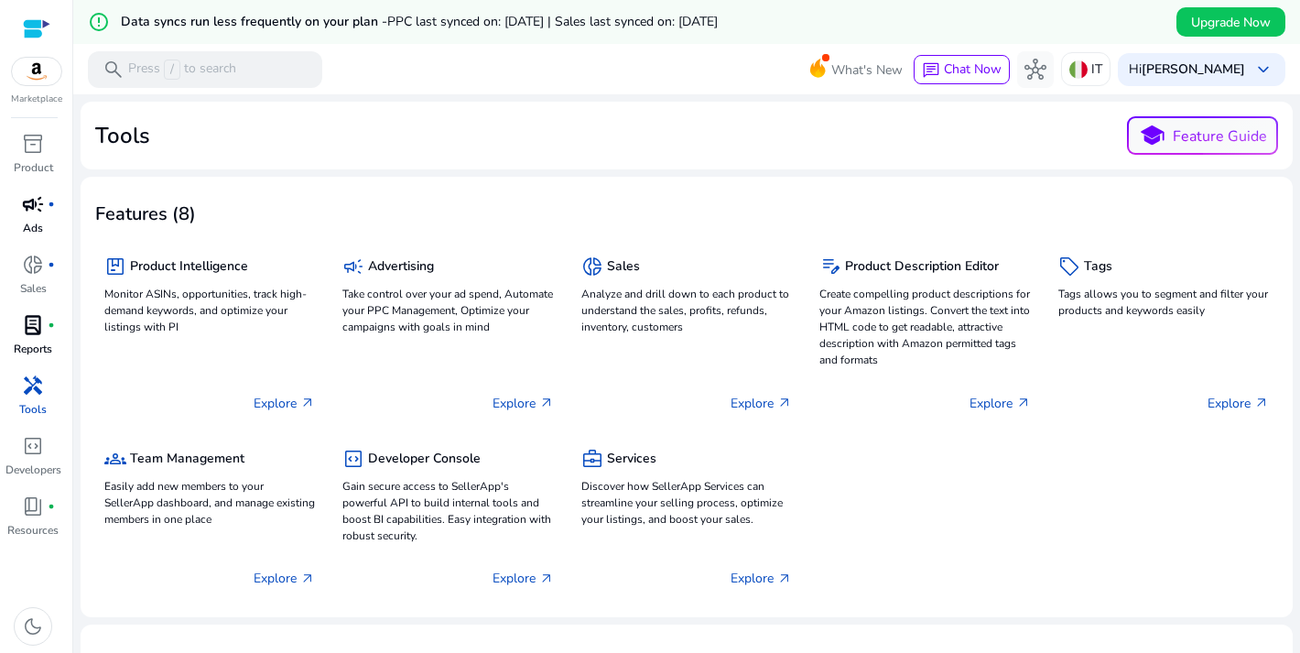
click at [17, 220] on link "campaign fiber_manual_record Ads" at bounding box center [33, 219] width 66 height 60
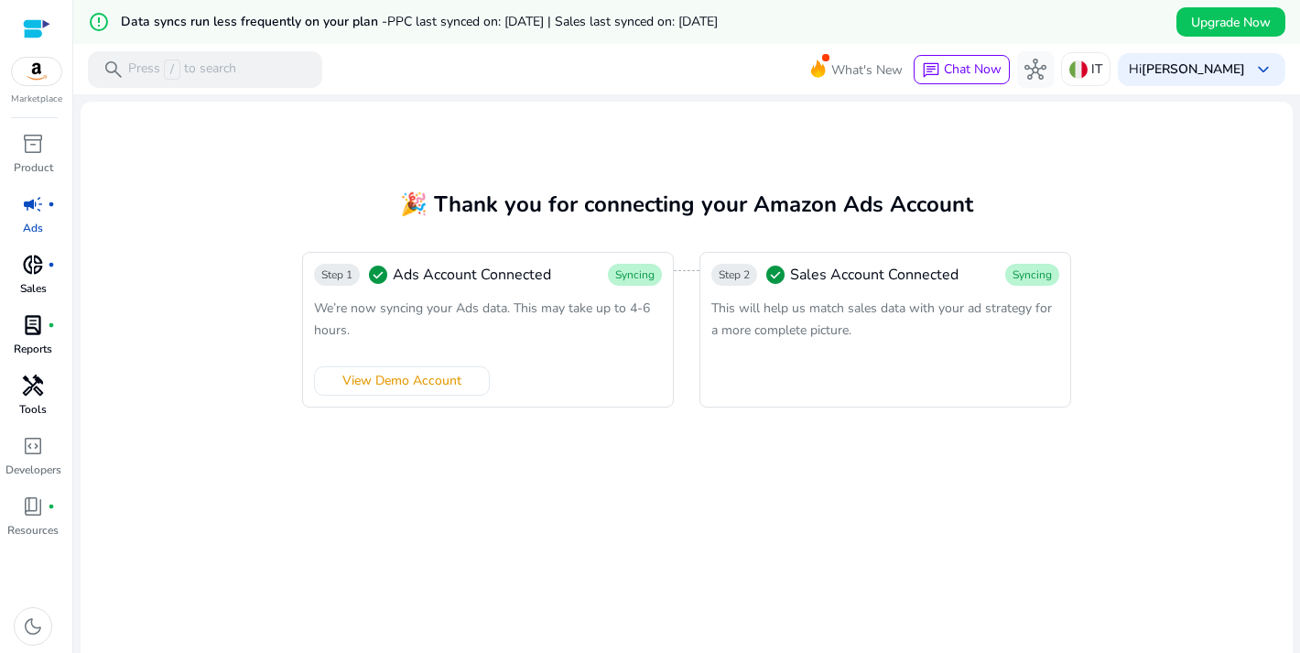
click at [15, 277] on div "donut_small fiber_manual_record" at bounding box center [32, 264] width 51 height 29
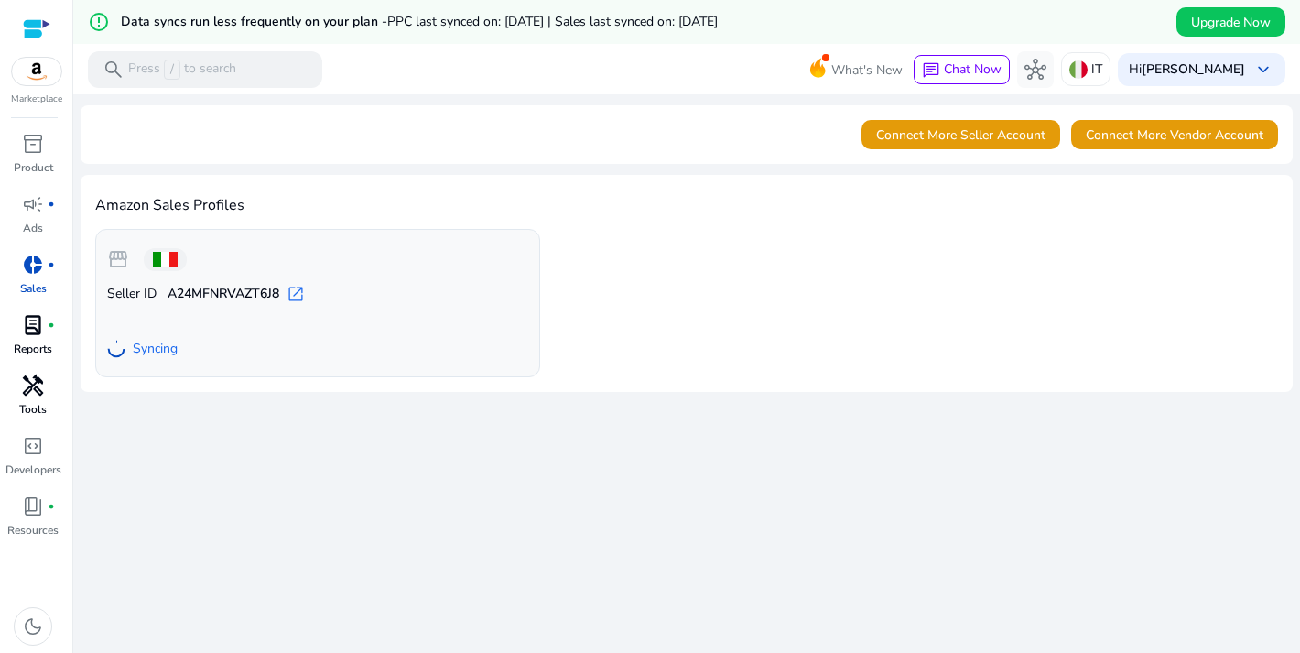
click at [37, 217] on div "campaign fiber_manual_record" at bounding box center [32, 203] width 51 height 29
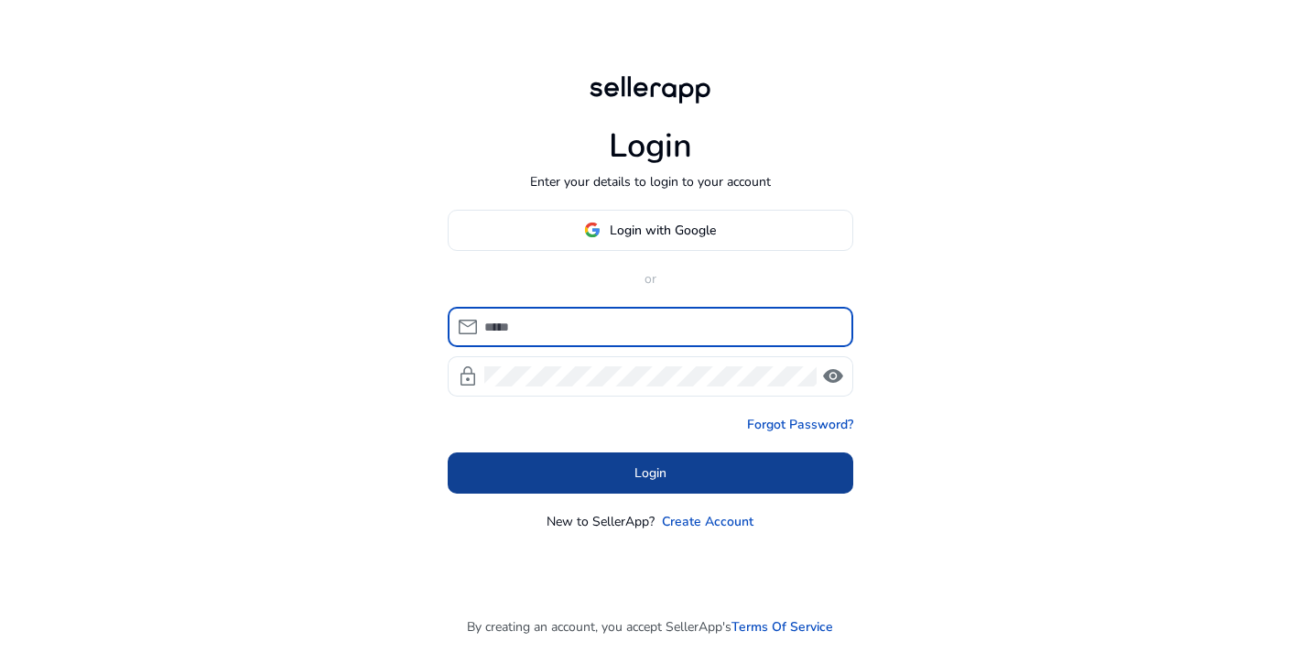
type input "**********"
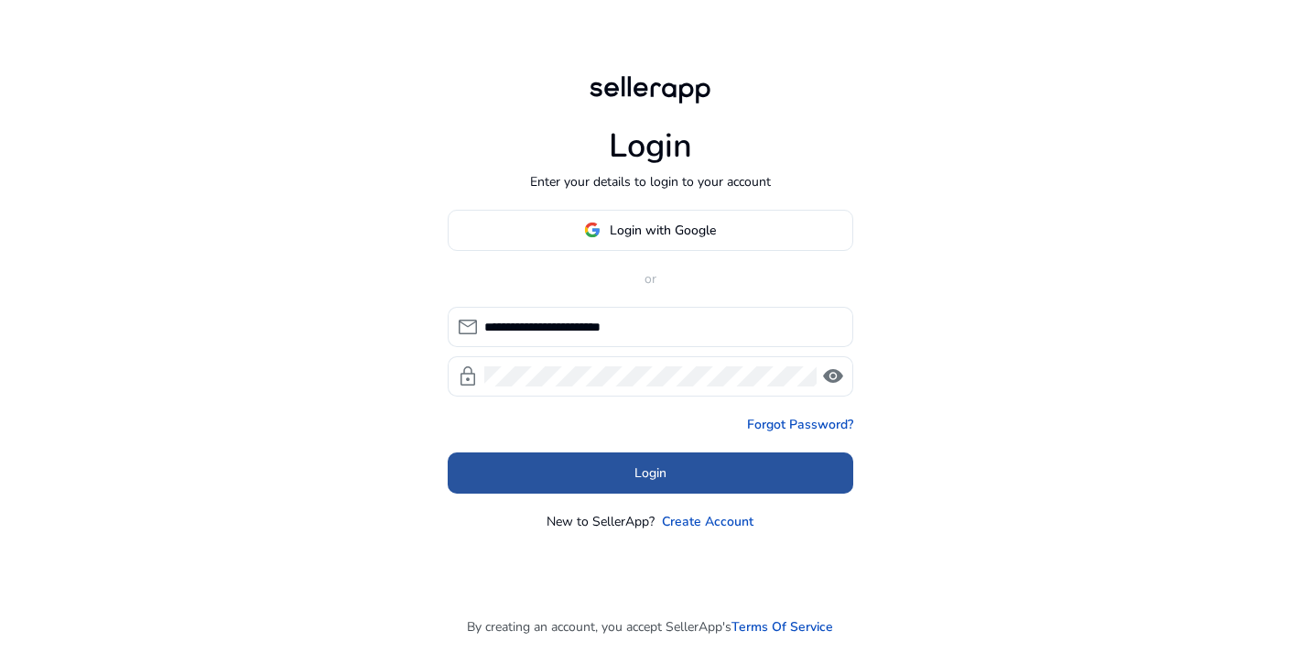
click at [647, 478] on span "Login" at bounding box center [650, 472] width 32 height 19
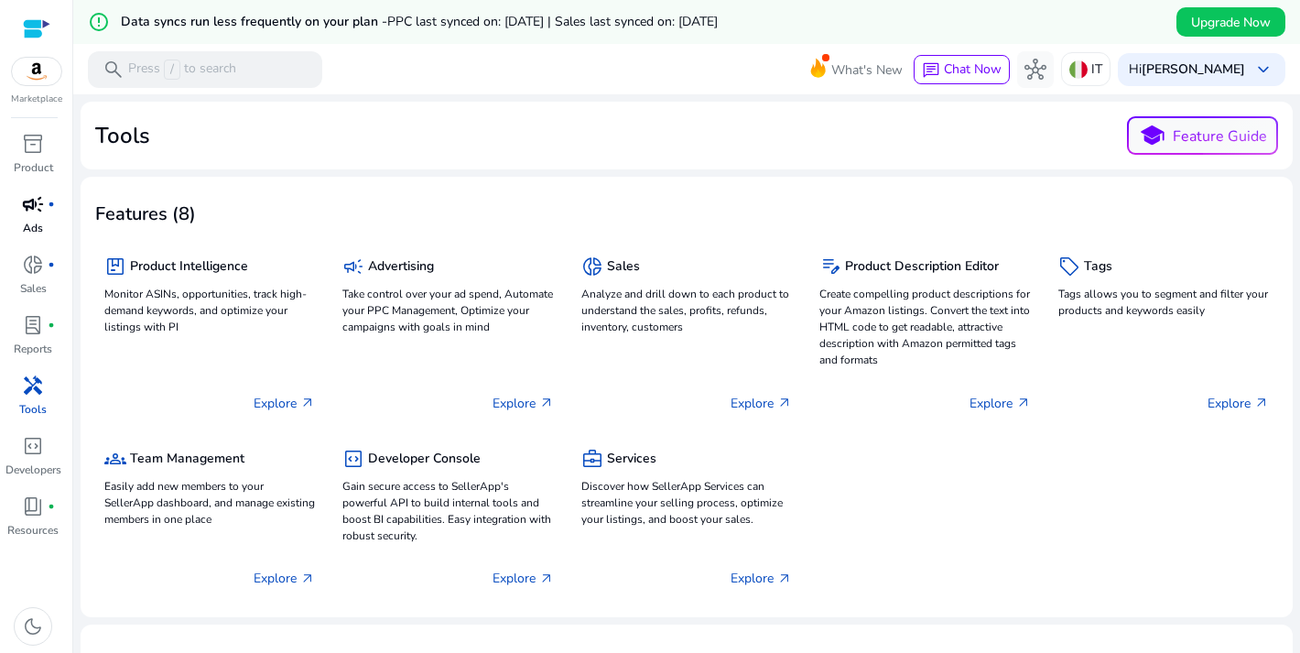
click at [28, 213] on span "campaign" at bounding box center [33, 204] width 22 height 22
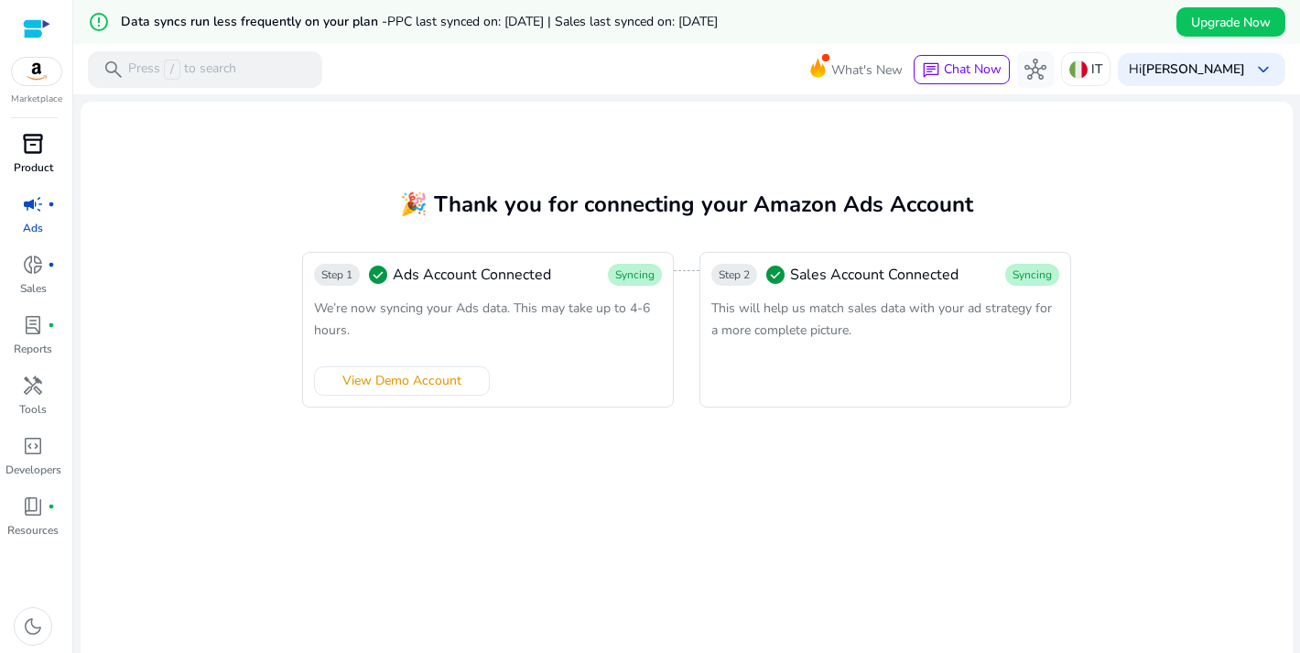
click at [41, 148] on span "inventory_2" at bounding box center [33, 144] width 22 height 22
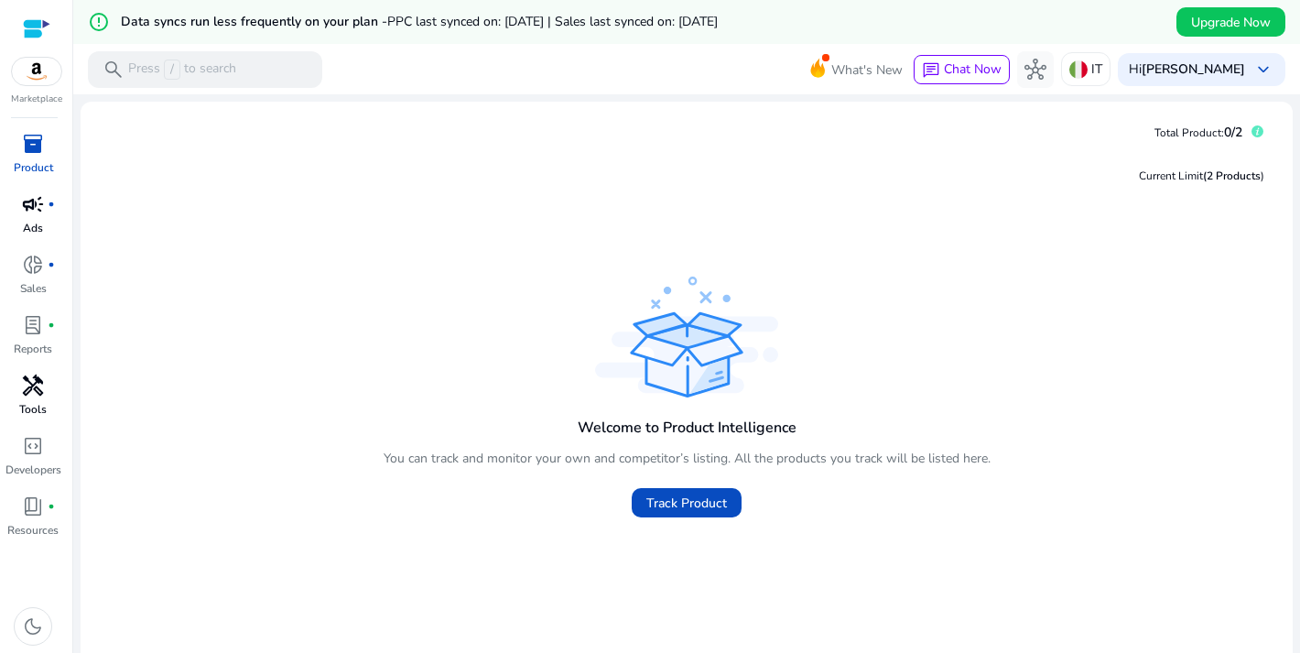
click at [34, 395] on span "handyman" at bounding box center [33, 385] width 22 height 22
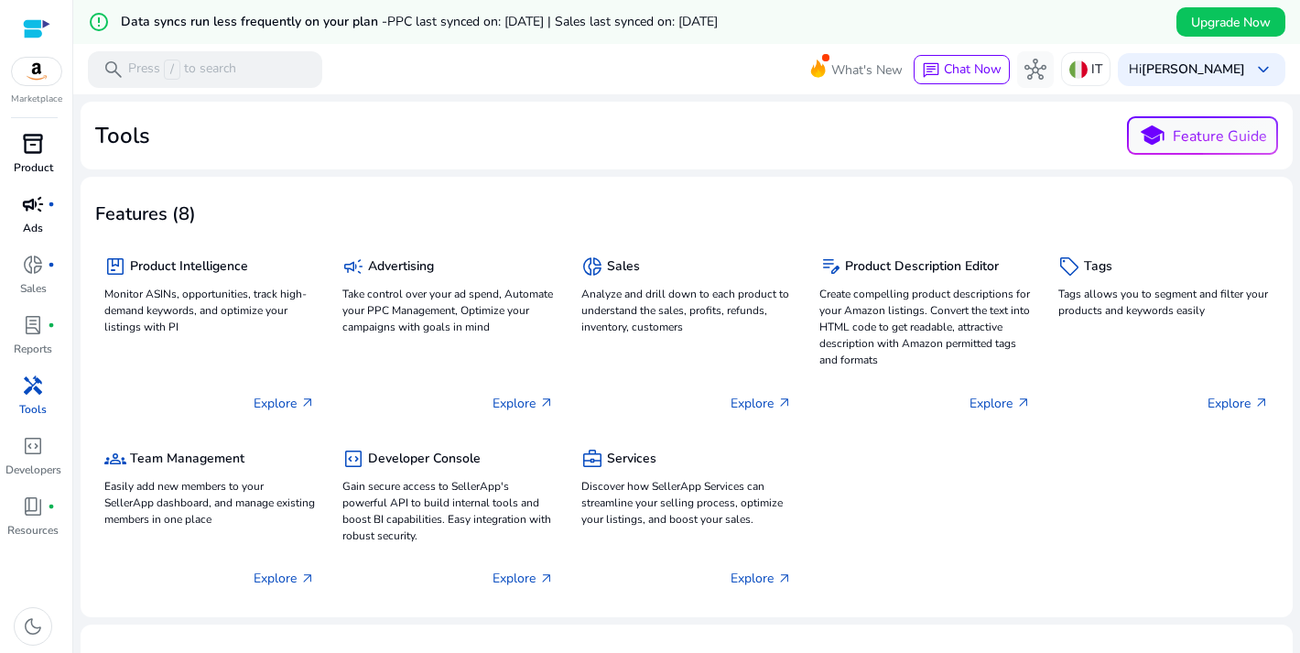
click at [31, 213] on span "campaign" at bounding box center [33, 204] width 22 height 22
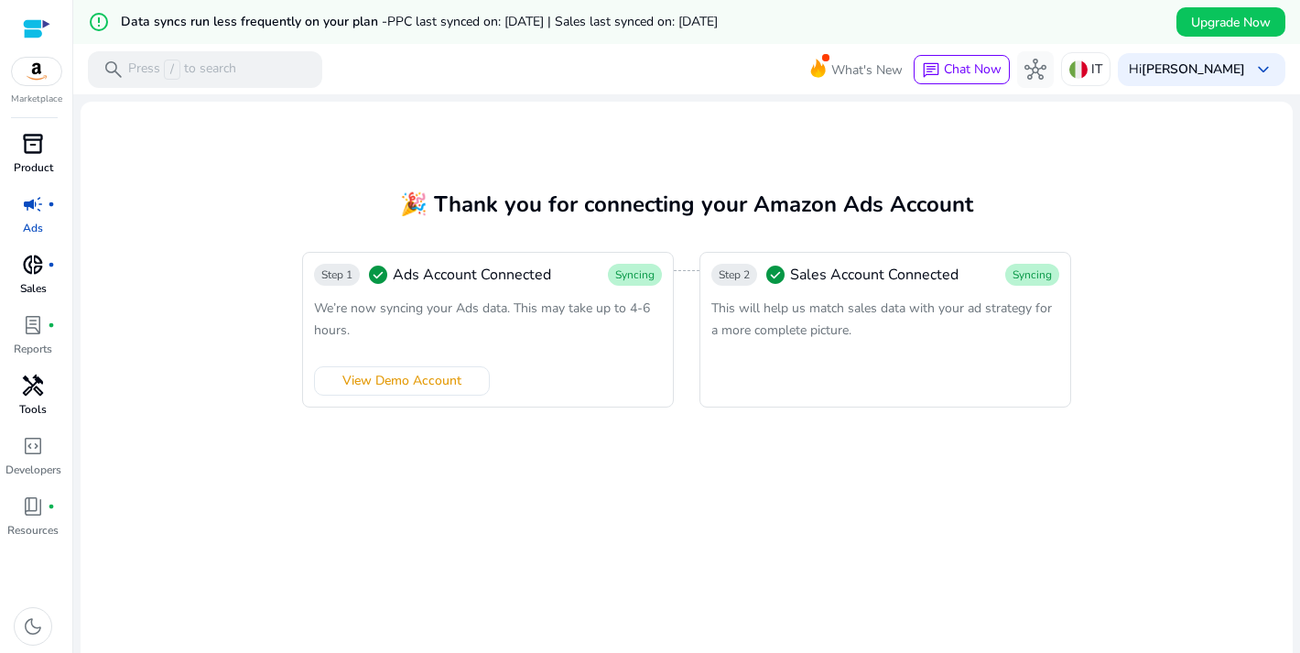
click at [32, 256] on span "donut_small" at bounding box center [33, 265] width 22 height 22
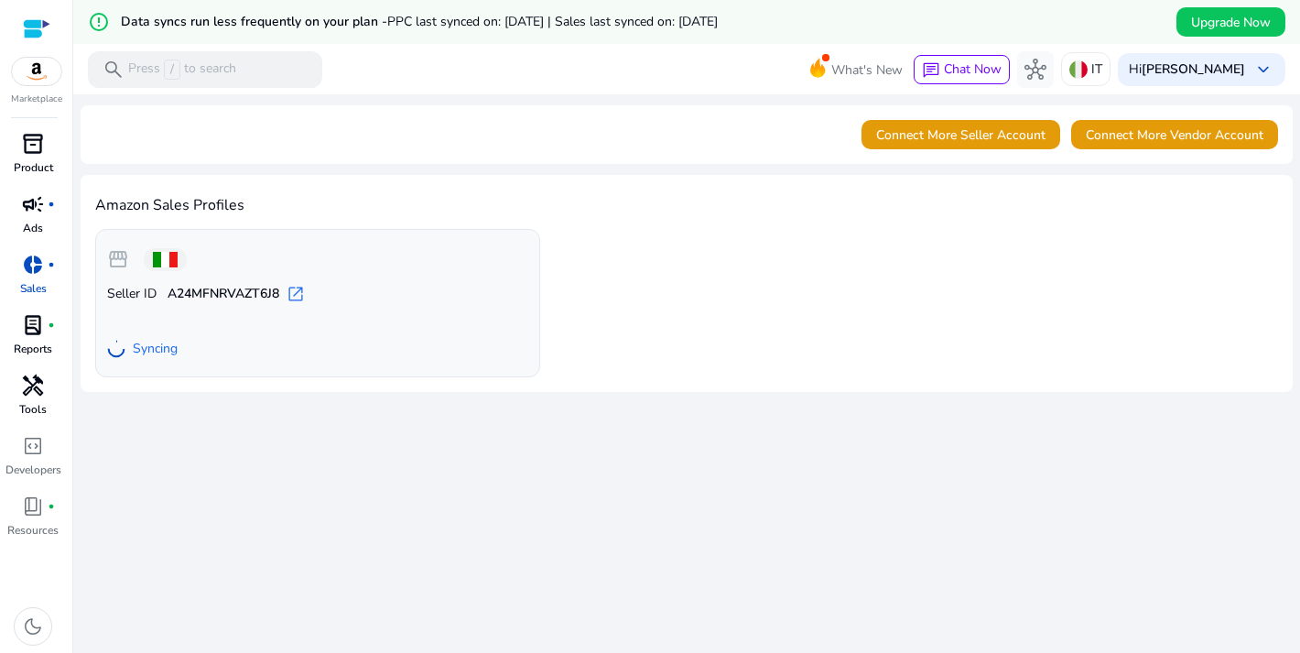
click at [37, 333] on span "lab_profile" at bounding box center [33, 325] width 22 height 22
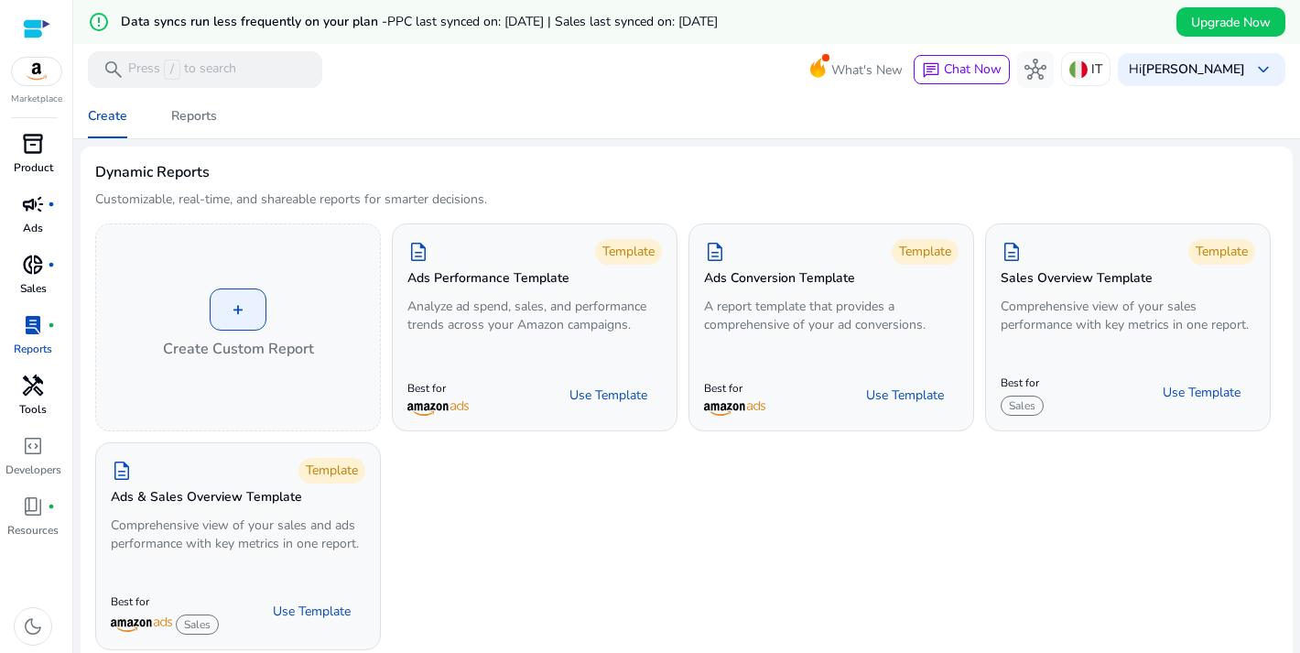
click at [33, 375] on span "handyman" at bounding box center [33, 385] width 22 height 22
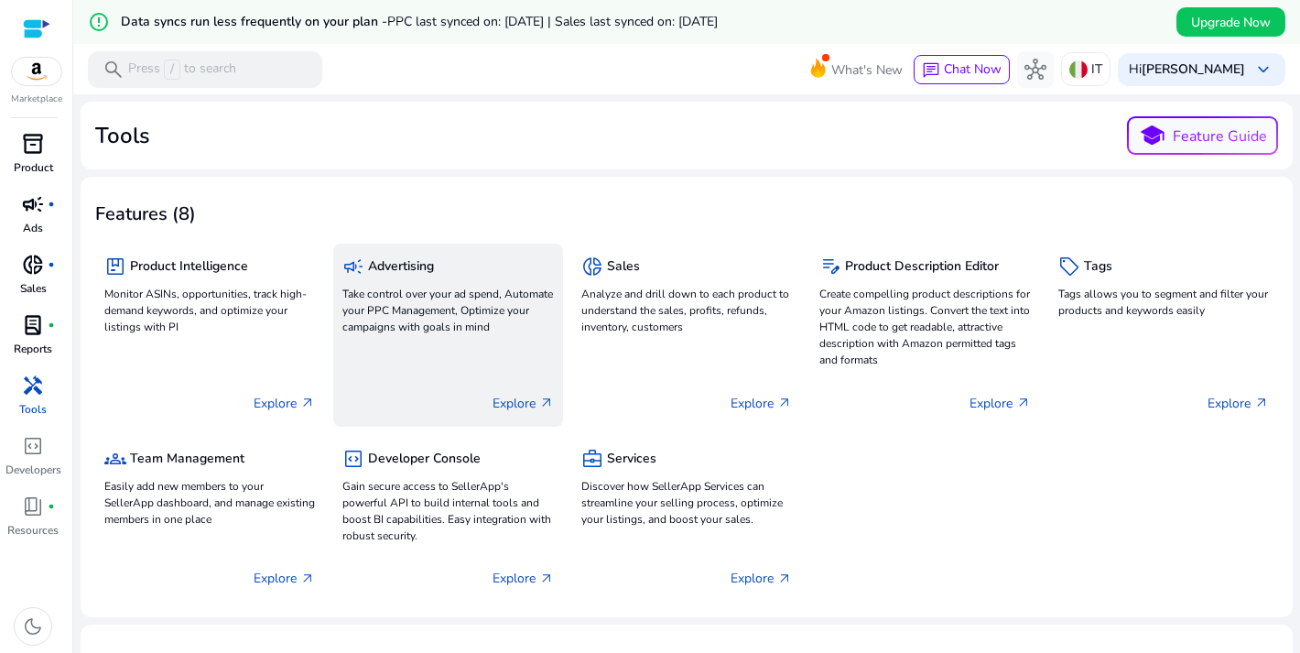
scroll to position [463, 0]
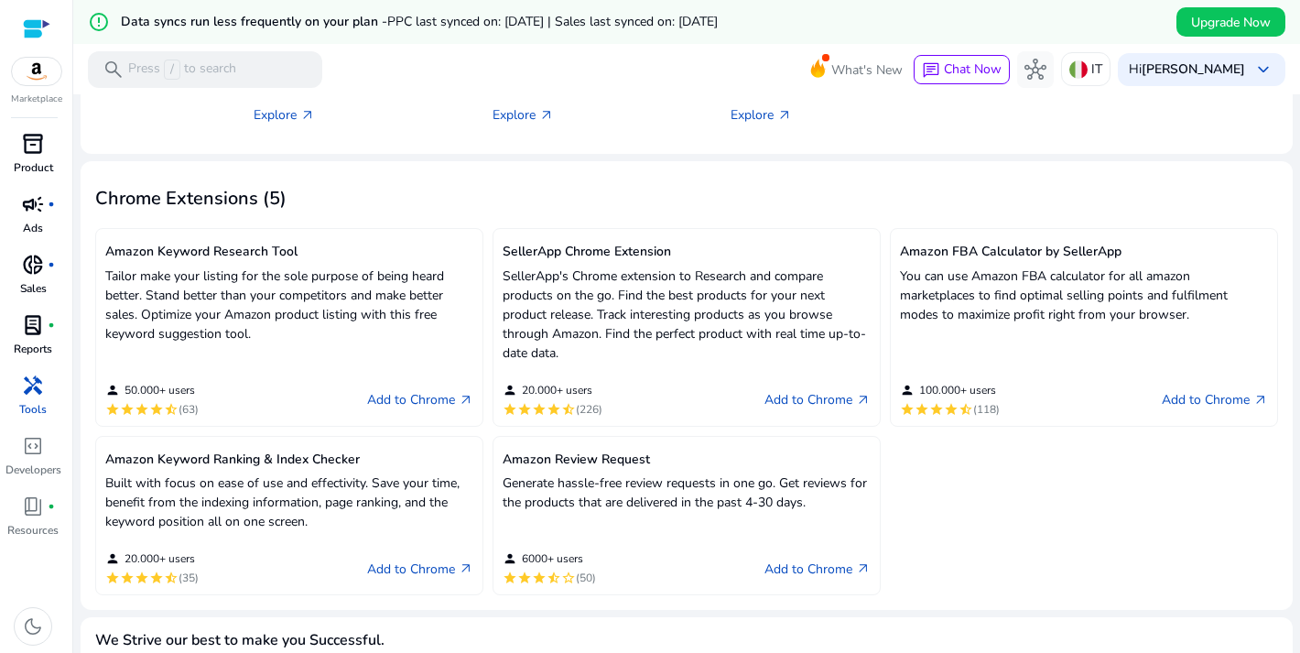
click at [275, 256] on h5 "Amazon Keyword Research Tool" at bounding box center [289, 252] width 368 height 16
click at [410, 400] on link "Add to Chrome arrow_outward" at bounding box center [420, 400] width 106 height 22
